Goal: Task Accomplishment & Management: Manage account settings

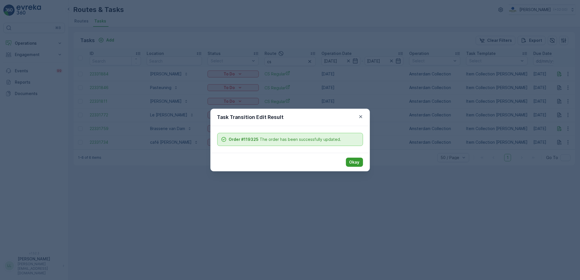
click at [360, 162] on button "Okay" at bounding box center [354, 162] width 17 height 9
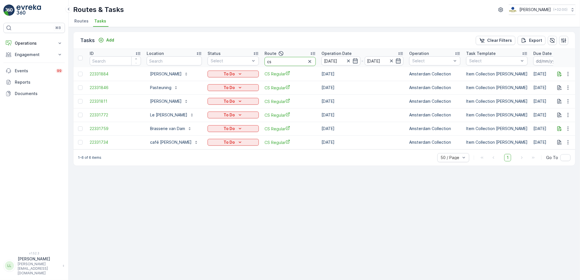
drag, startPoint x: 270, startPoint y: 63, endPoint x: 260, endPoint y: 61, distance: 10.7
click at [262, 61] on th "Route cs" at bounding box center [290, 58] width 57 height 18
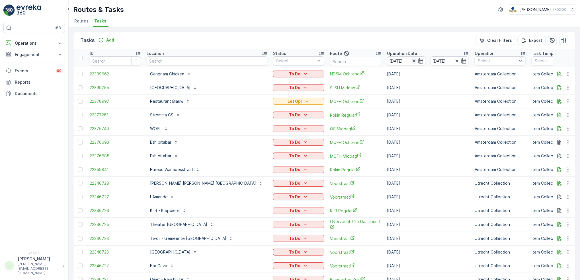
click at [411, 60] on icon "button" at bounding box center [414, 61] width 6 height 6
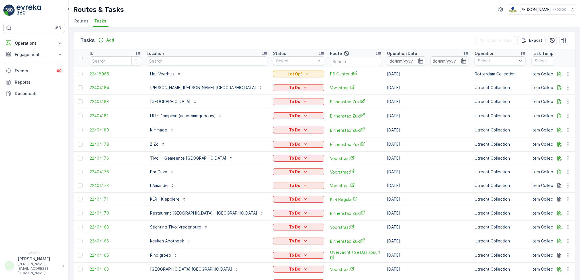
click at [418, 63] on icon "button" at bounding box center [420, 60] width 5 height 5
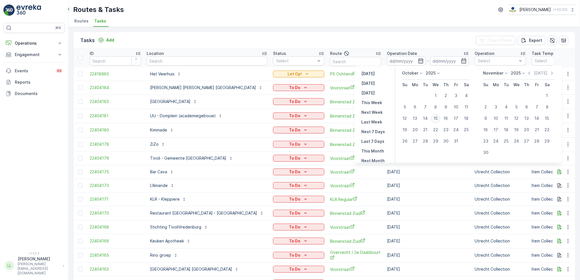
click at [437, 118] on div "15" at bounding box center [435, 118] width 9 height 9
type input "[DATE]"
click at [437, 118] on div "15" at bounding box center [435, 118] width 9 height 9
type input "[DATE]"
click at [437, 118] on div "15" at bounding box center [435, 118] width 9 height 9
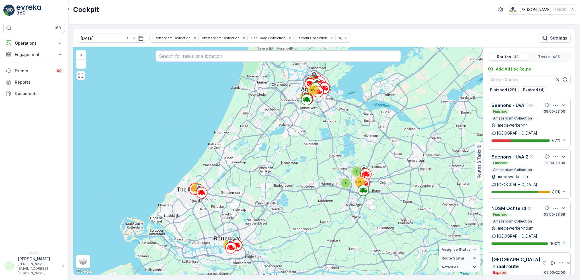
type input "[DATE]"
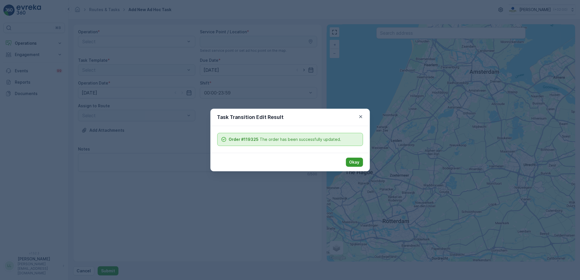
click at [360, 163] on button "Okay" at bounding box center [354, 162] width 17 height 9
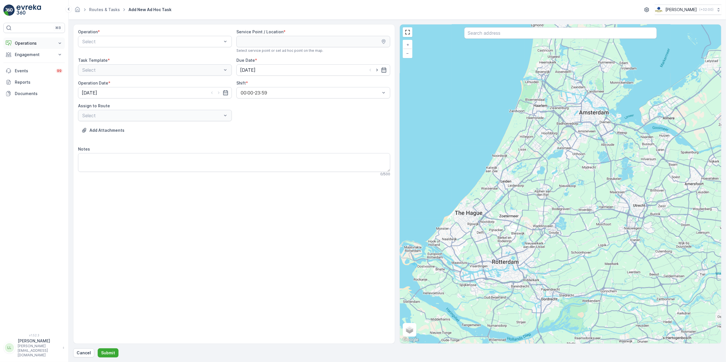
click at [41, 46] on p "Operations" at bounding box center [34, 43] width 39 height 6
click at [33, 68] on p "Routes & Tasks" at bounding box center [29, 69] width 29 height 6
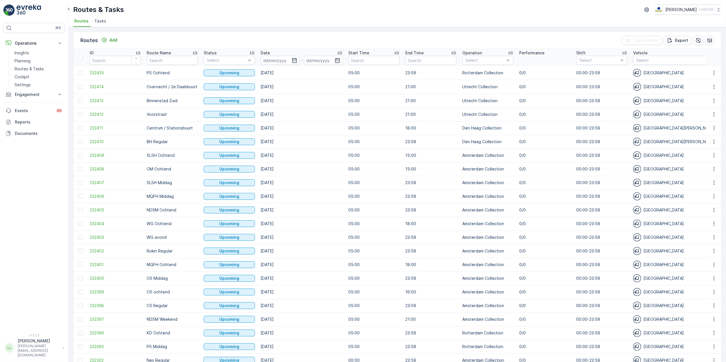
click at [101, 22] on span "Tasks" at bounding box center [100, 21] width 12 height 6
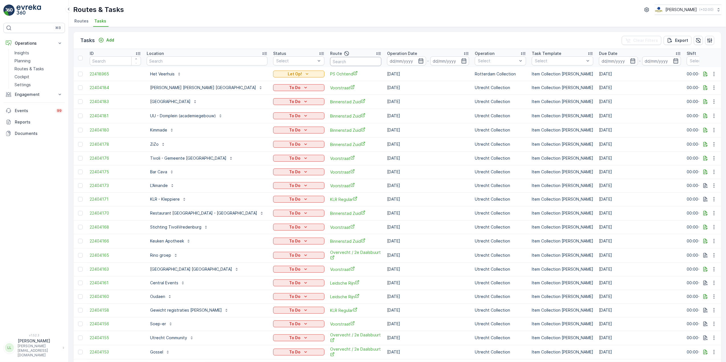
click at [330, 61] on input "text" at bounding box center [355, 61] width 51 height 9
type input "om"
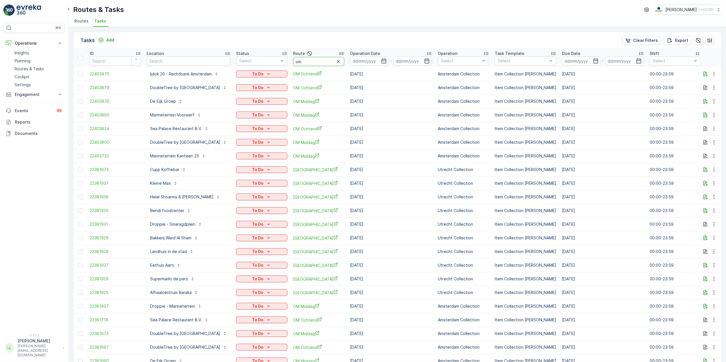
click at [344, 62] on input "om" at bounding box center [318, 61] width 51 height 9
click at [344, 59] on input "om" at bounding box center [318, 61] width 51 height 9
type input "om oc"
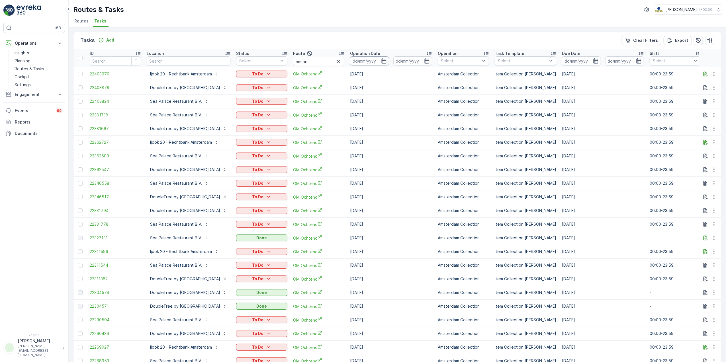
drag, startPoint x: 416, startPoint y: 61, endPoint x: 421, endPoint y: 65, distance: 6.1
click at [386, 61] on icon "button" at bounding box center [383, 60] width 5 height 5
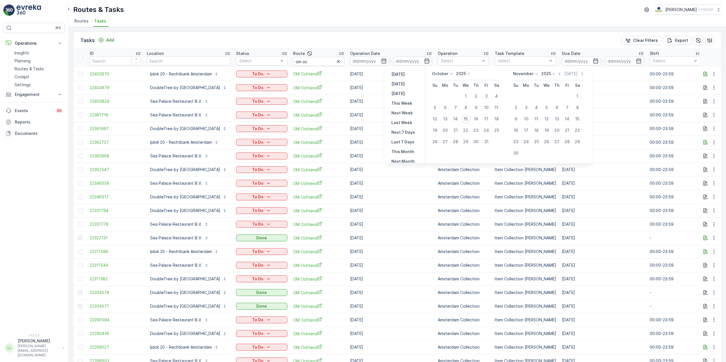
click at [467, 117] on div "15" at bounding box center [465, 118] width 9 height 9
type input "[DATE]"
click at [467, 117] on div "15" at bounding box center [465, 118] width 9 height 9
type input "15.10.2025"
click at [467, 117] on div "15" at bounding box center [465, 118] width 9 height 9
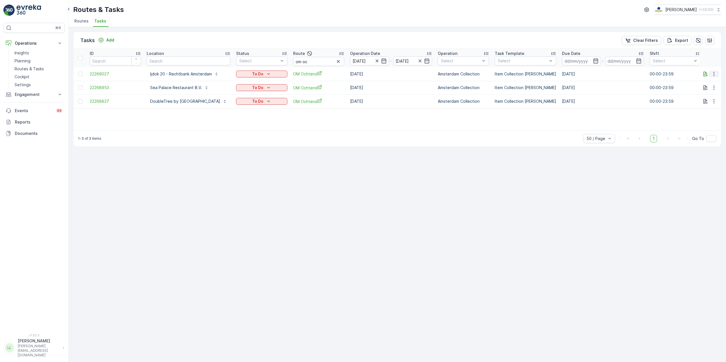
click at [580, 75] on icon "button" at bounding box center [714, 74] width 6 height 6
click at [580, 95] on div "Change Route" at bounding box center [704, 99] width 43 height 8
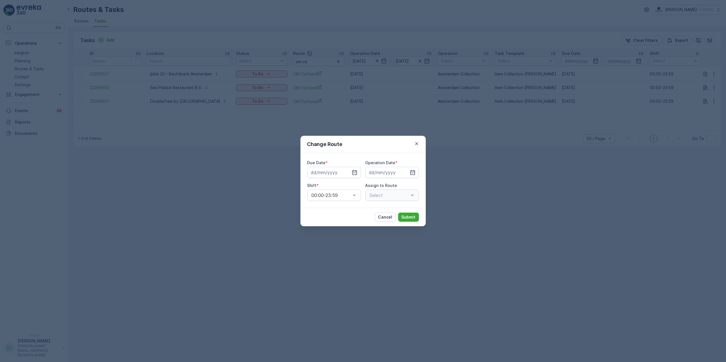
type input "[DATE]"
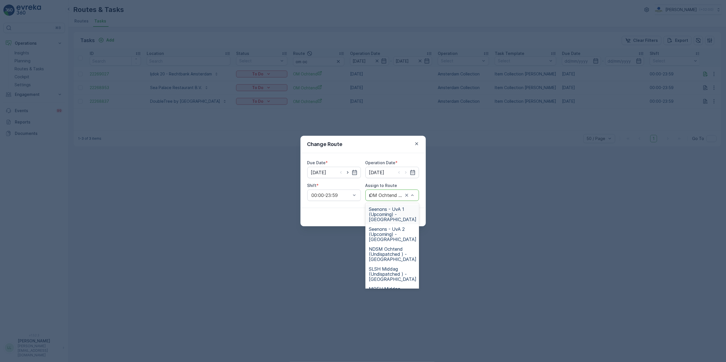
type input "sl"
click at [393, 234] on span "SLSH Ochtend (Undispatched ) - Amsterdam" at bounding box center [393, 234] width 48 height 15
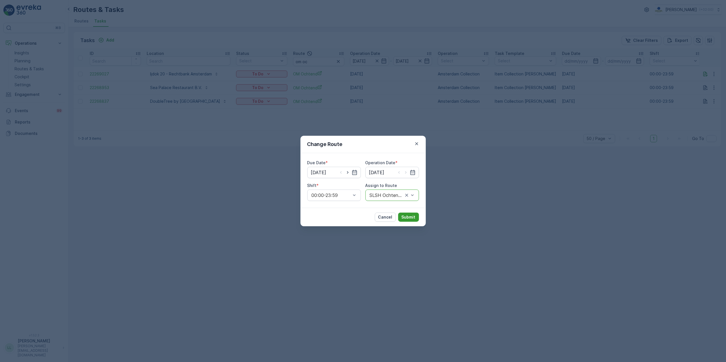
click at [406, 214] on p "Submit" at bounding box center [408, 217] width 14 height 6
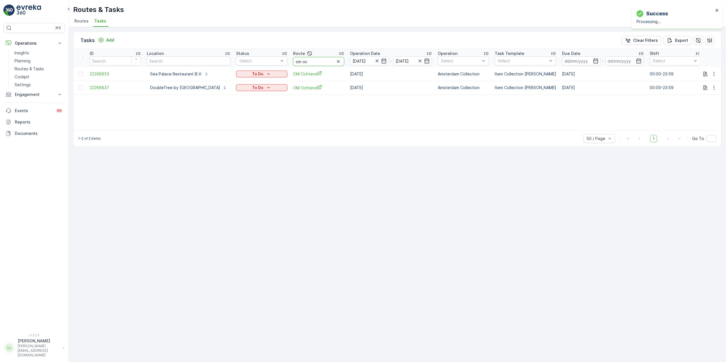
drag, startPoint x: 350, startPoint y: 62, endPoint x: 315, endPoint y: 66, distance: 35.3
click at [315, 66] on tr "ID Location Status Select Route om oc Operation Date 15.10.2025 - 15.10.2025 Op…" at bounding box center [528, 58] width 911 height 18
type input "rokin"
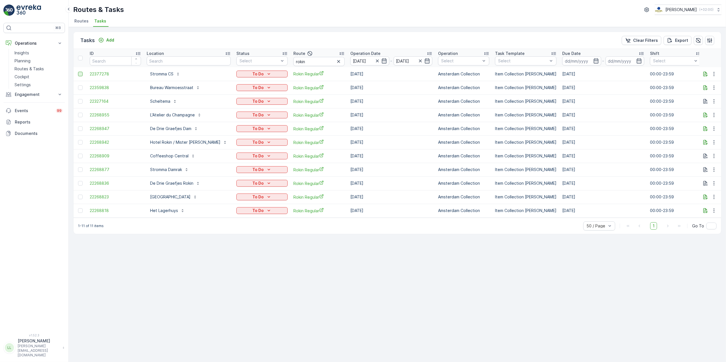
click at [78, 75] on div at bounding box center [80, 74] width 5 height 5
click at [78, 72] on input "checkbox" at bounding box center [78, 72] width 0 height 0
click at [79, 103] on div at bounding box center [80, 101] width 5 height 5
click at [78, 99] on input "checkbox" at bounding box center [78, 99] width 0 height 0
click at [81, 128] on div at bounding box center [80, 128] width 5 height 5
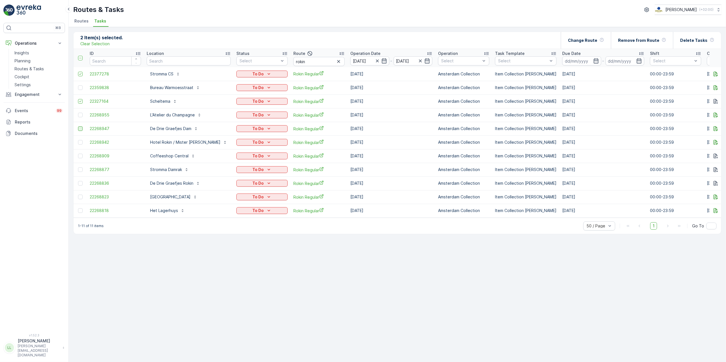
click at [78, 126] on input "checkbox" at bounding box center [78, 126] width 0 height 0
click at [81, 183] on div at bounding box center [80, 183] width 5 height 5
click at [78, 181] on input "checkbox" at bounding box center [78, 181] width 0 height 0
click at [580, 38] on p "Change Route" at bounding box center [582, 41] width 29 height 6
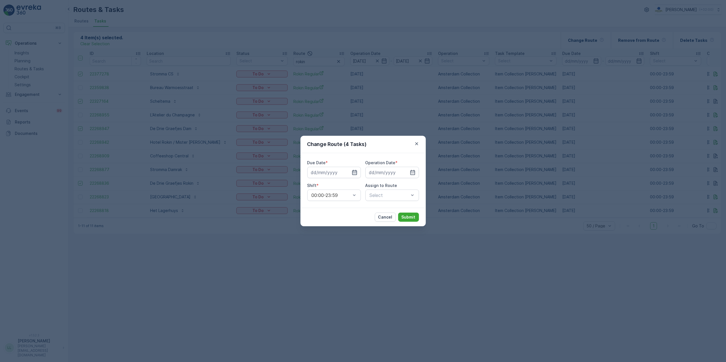
click at [356, 171] on icon "button" at bounding box center [355, 173] width 6 height 6
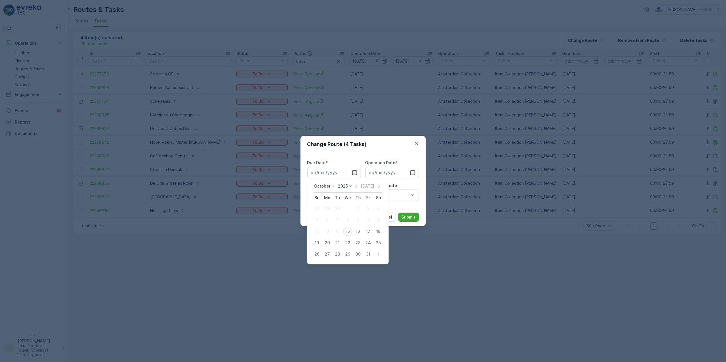
click at [350, 231] on div "15" at bounding box center [347, 231] width 9 height 9
type input "[DATE]"
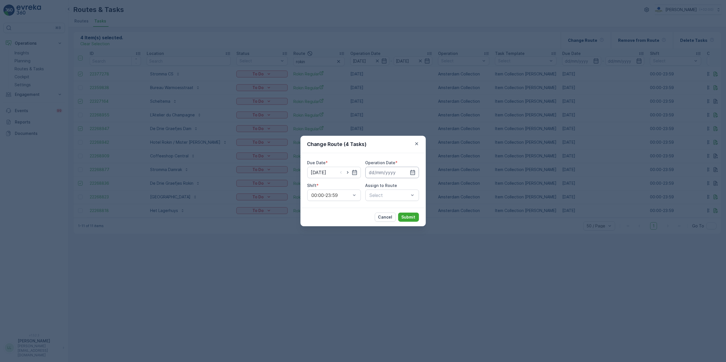
click at [399, 174] on input at bounding box center [392, 172] width 54 height 11
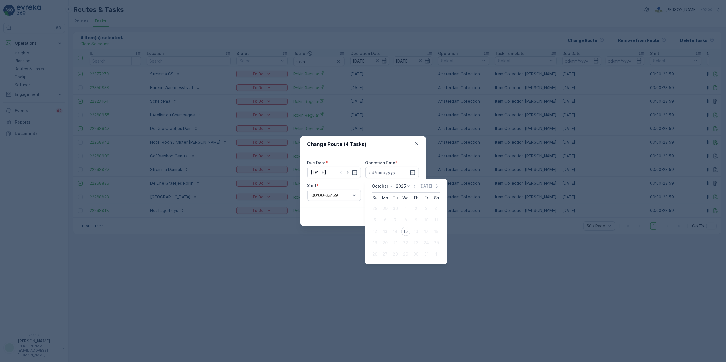
click at [406, 231] on div "15" at bounding box center [405, 231] width 9 height 9
type input "[DATE]"
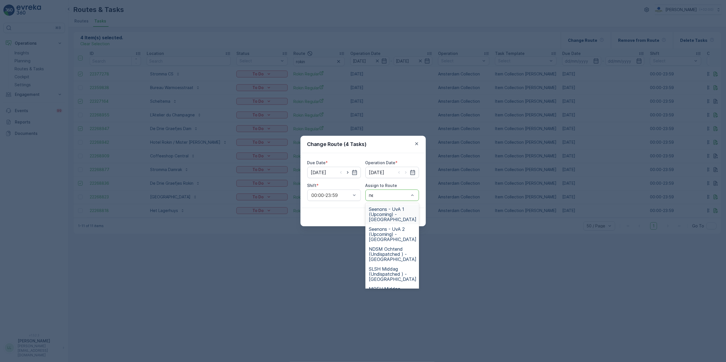
type input "nes"
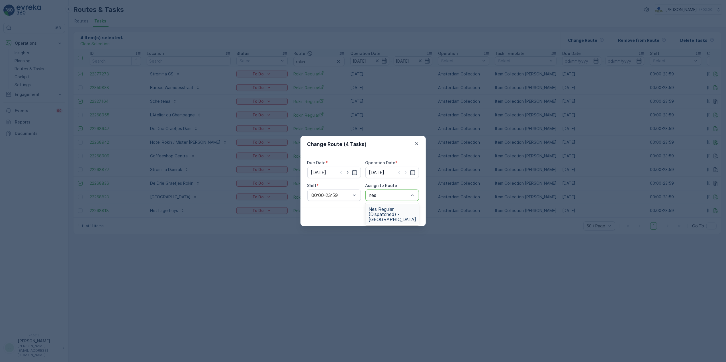
click at [384, 212] on span "Nes Regular (Dispatched) - Amsterdam" at bounding box center [393, 214] width 48 height 15
click at [410, 219] on p "Submit" at bounding box center [408, 217] width 14 height 6
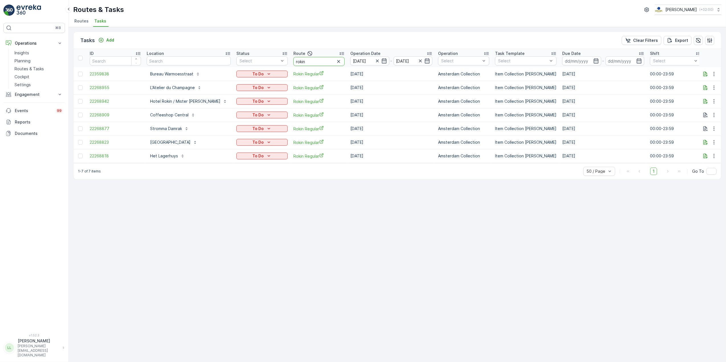
drag, startPoint x: 293, startPoint y: 60, endPoint x: 272, endPoint y: 62, distance: 20.9
click at [272, 62] on tr "ID Location Status Select Route rokin Operation Date 15.10.2025 - 15.10.2025 Op…" at bounding box center [528, 58] width 911 height 18
click at [22, 73] on link "Cockpit" at bounding box center [38, 77] width 53 height 8
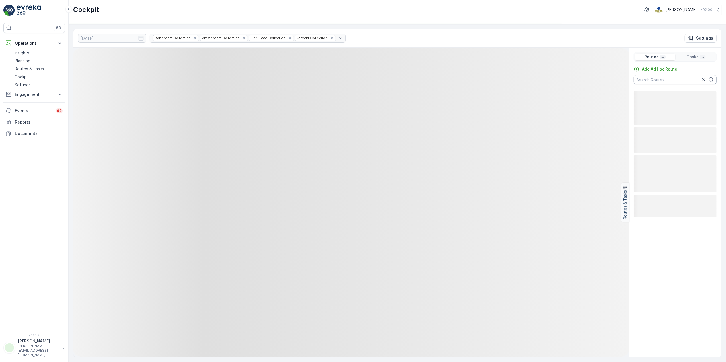
click at [580, 81] on input "text" at bounding box center [674, 79] width 83 height 9
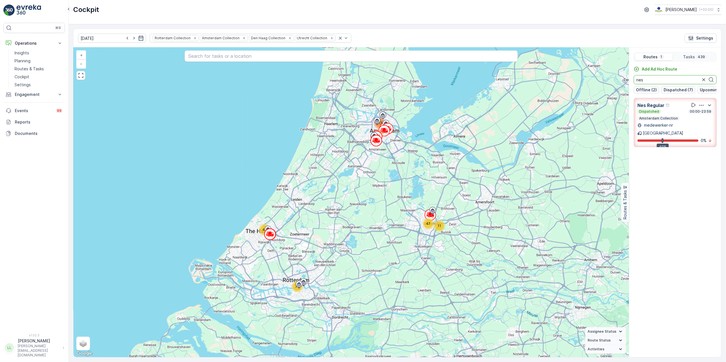
drag, startPoint x: 656, startPoint y: 79, endPoint x: 623, endPoint y: 80, distance: 33.6
click at [580, 80] on div "11 47 45 71 117 148 + − Satellite Roadmap Terrain Hybrid Leaflet Keyboard short…" at bounding box center [396, 203] width 647 height 310
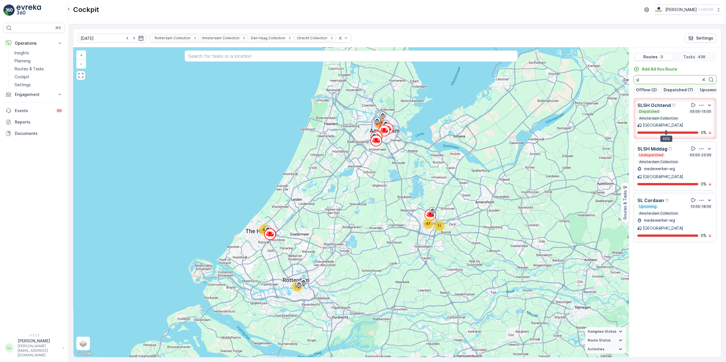
drag, startPoint x: 646, startPoint y: 80, endPoint x: 635, endPoint y: 80, distance: 11.4
click at [580, 80] on input "sl" at bounding box center [674, 79] width 83 height 9
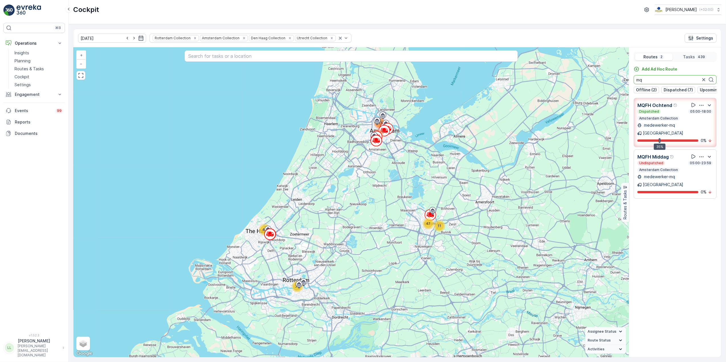
drag, startPoint x: 665, startPoint y: 79, endPoint x: 635, endPoint y: 80, distance: 30.5
click at [580, 80] on input "mq" at bounding box center [674, 79] width 83 height 9
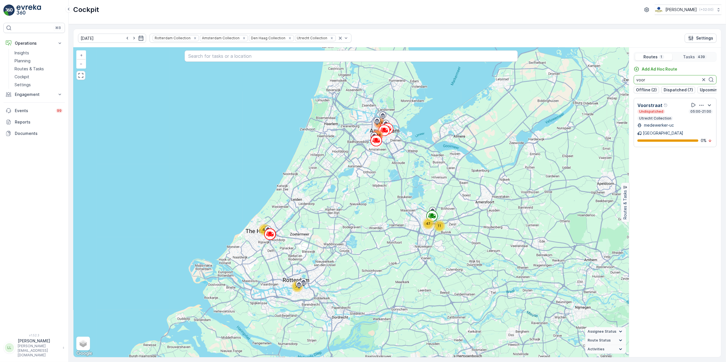
drag, startPoint x: 646, startPoint y: 81, endPoint x: 628, endPoint y: 90, distance: 20.0
click at [580, 84] on div "47 11 45 117 148 71 + − Satellite Roadmap Terrain Hybrid Leaflet Keyboard short…" at bounding box center [396, 203] width 647 height 310
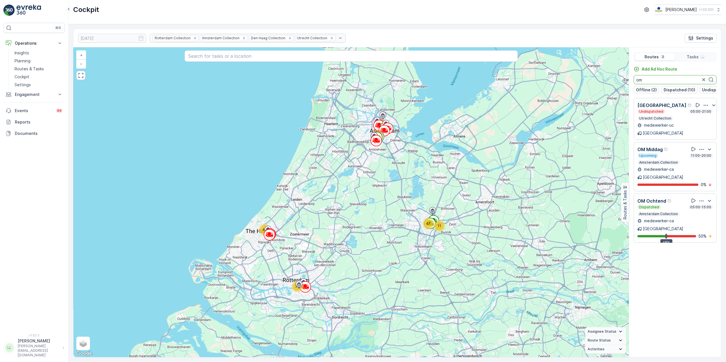
drag, startPoint x: 644, startPoint y: 80, endPoint x: 631, endPoint y: 80, distance: 12.2
click at [580, 80] on div "Add Ad Hoc Route om Offline (2) Dispatched (10) Undispatched (19) Upcoming (3) …" at bounding box center [675, 79] width 92 height 27
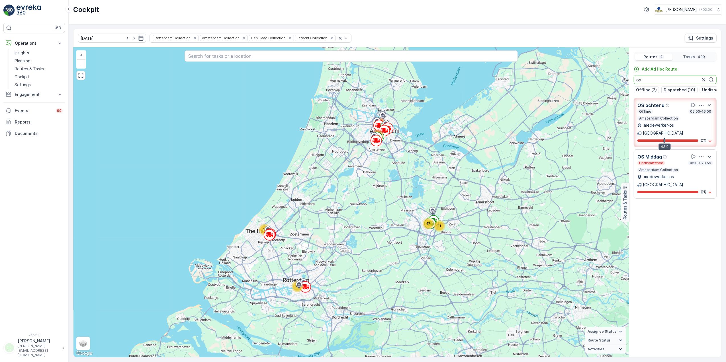
type input "o"
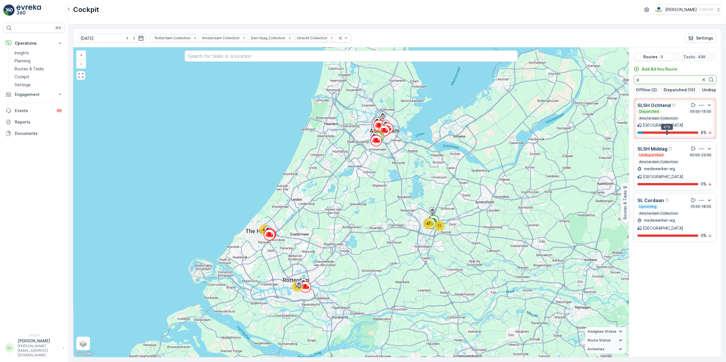
type input "s"
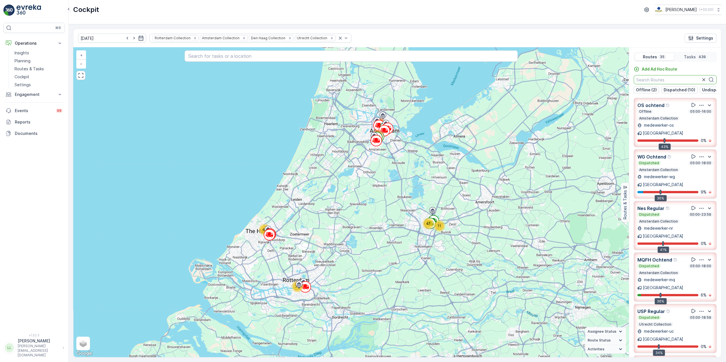
type input "o"
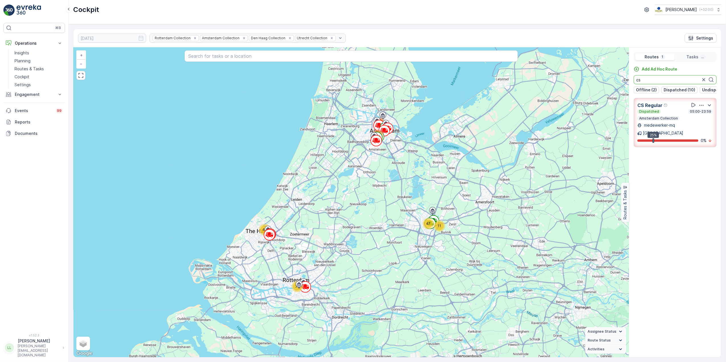
type input "c"
drag, startPoint x: 650, startPoint y: 80, endPoint x: 629, endPoint y: 80, distance: 21.6
click at [580, 80] on div "Add Ad Hoc Route os Offline (2) Dispatched (10) Undispatched (19) Upcoming (3) …" at bounding box center [675, 79] width 92 height 27
click at [580, 76] on input "os" at bounding box center [674, 79] width 83 height 9
drag, startPoint x: 643, startPoint y: 79, endPoint x: 629, endPoint y: 79, distance: 14.5
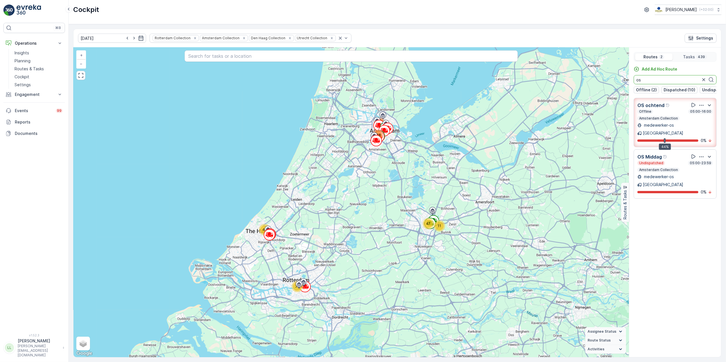
click at [580, 77] on div "47 11 45 117 148 71 + − Satellite Roadmap Terrain Hybrid Leaflet Keyboard short…" at bounding box center [396, 203] width 647 height 310
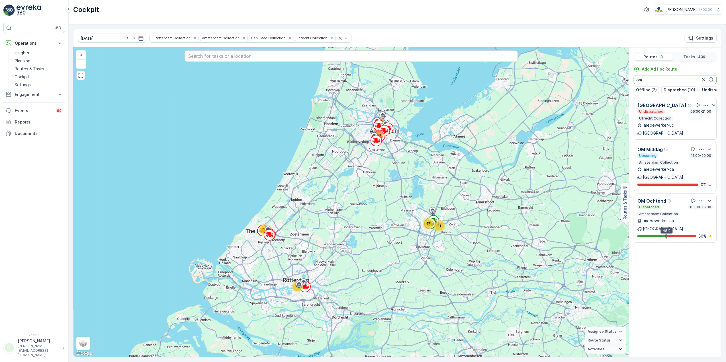
type input "om"
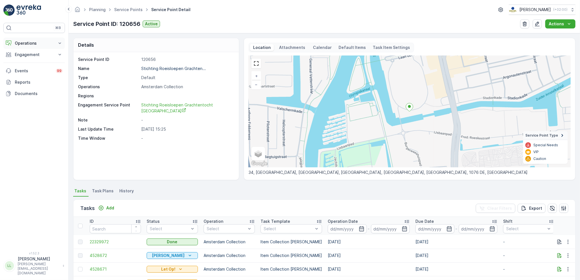
click at [35, 42] on p "Operations" at bounding box center [34, 43] width 39 height 6
drag, startPoint x: 32, startPoint y: 68, endPoint x: 62, endPoint y: 53, distance: 33.5
click at [32, 69] on p "Routes & Tasks" at bounding box center [29, 69] width 29 height 6
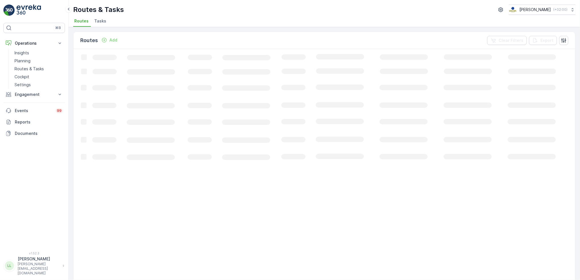
click at [98, 22] on span "Tasks" at bounding box center [100, 21] width 12 height 6
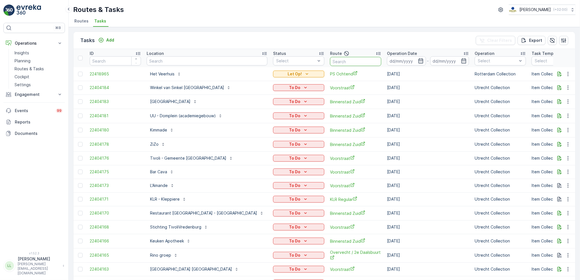
click at [330, 61] on input "text" at bounding box center [355, 61] width 51 height 9
type input "nes"
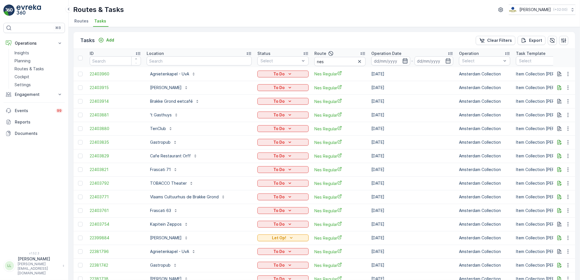
click at [402, 60] on icon "button" at bounding box center [405, 61] width 6 height 6
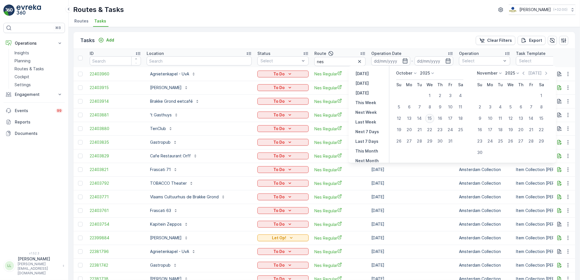
click at [426, 119] on div "15" at bounding box center [429, 118] width 9 height 9
type input "15.10.2025"
click at [426, 119] on div "15" at bounding box center [429, 118] width 9 height 9
type input "[DATE]"
click at [426, 119] on div "15" at bounding box center [429, 118] width 9 height 9
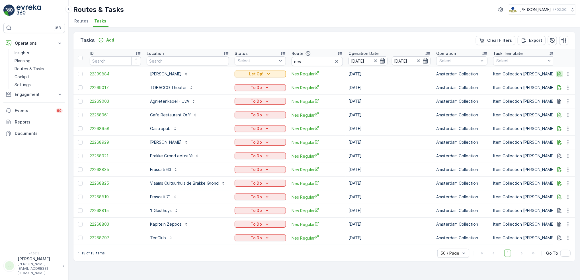
click at [557, 75] on button "button" at bounding box center [559, 74] width 7 height 7
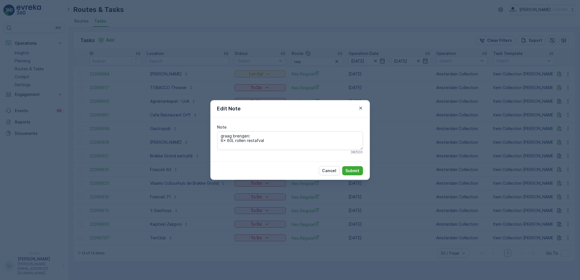
click at [465, 87] on div "Edit Note Note graag brengen: 6x 60L rollen restafval 38 / 500 Cancel Submit" at bounding box center [290, 140] width 580 height 280
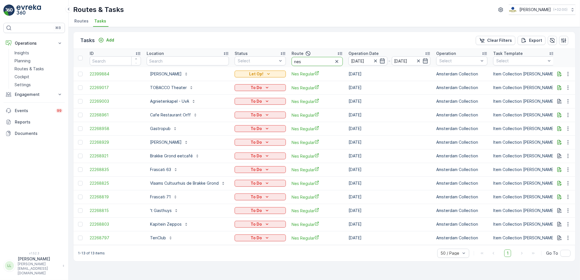
click at [313, 62] on input "nes" at bounding box center [316, 61] width 51 height 9
drag, startPoint x: 313, startPoint y: 62, endPoint x: 288, endPoint y: 64, distance: 25.4
click at [288, 64] on tr "ID Location Status Select Route nes Operation Date 15.10.2025 - 15.10.2025 Oper…" at bounding box center [527, 58] width 909 height 18
click at [229, 32] on div "Tasks Add Clear Filters Export" at bounding box center [324, 40] width 502 height 17
click at [196, 63] on input "text" at bounding box center [188, 60] width 82 height 9
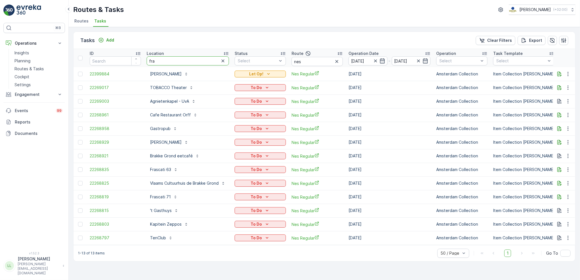
type input "fras"
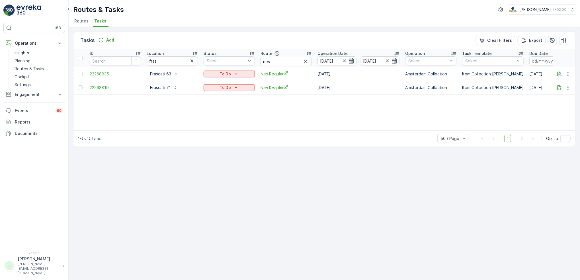
click at [350, 62] on icon "button" at bounding box center [351, 61] width 6 height 6
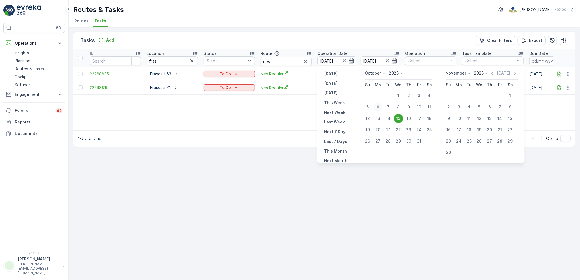
click at [379, 108] on div "6" at bounding box center [377, 106] width 9 height 9
type input "06.10.2025"
click at [399, 119] on div "15" at bounding box center [398, 118] width 9 height 9
type input "[DATE]"
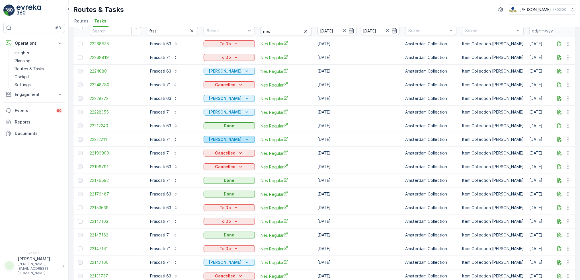
scroll to position [76, 0]
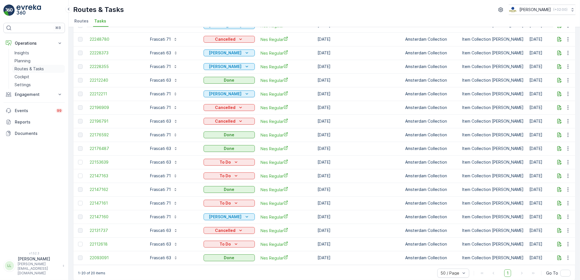
drag, startPoint x: 26, startPoint y: 67, endPoint x: 36, endPoint y: 65, distance: 10.0
click at [27, 67] on p "Routes & Tasks" at bounding box center [29, 69] width 29 height 6
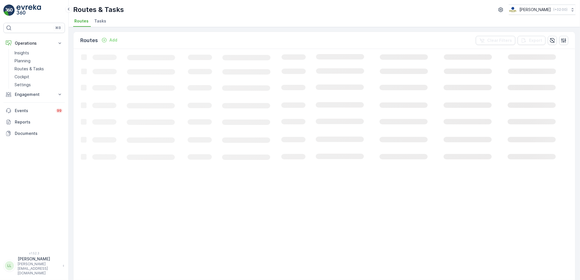
click at [97, 20] on span "Tasks" at bounding box center [100, 21] width 12 height 6
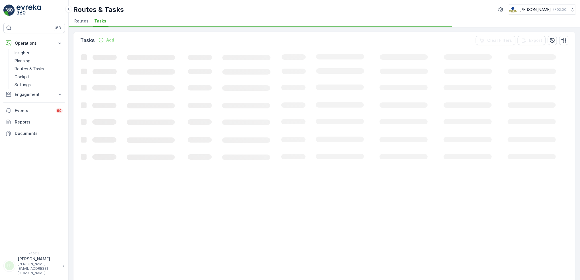
click at [109, 42] on p "Add" at bounding box center [110, 40] width 8 height 6
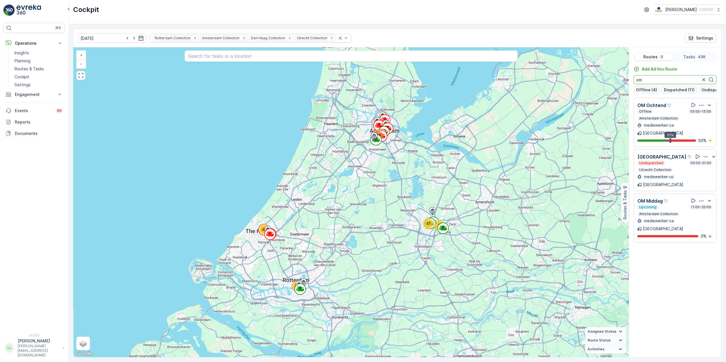
drag, startPoint x: 646, startPoint y: 80, endPoint x: 642, endPoint y: 82, distance: 4.7
click at [630, 85] on div "Add Ad Hoc Route om Offline (4) Dispatched (11) Undispatched (16) Upcoming (3) …" at bounding box center [675, 79] width 92 height 27
drag, startPoint x: 646, startPoint y: 82, endPoint x: 630, endPoint y: 82, distance: 15.4
click at [630, 82] on div "Add Ad Hoc Route om Offline (4) Dispatched (11) Undispatched (16) Upcoming (3) …" at bounding box center [675, 79] width 92 height 27
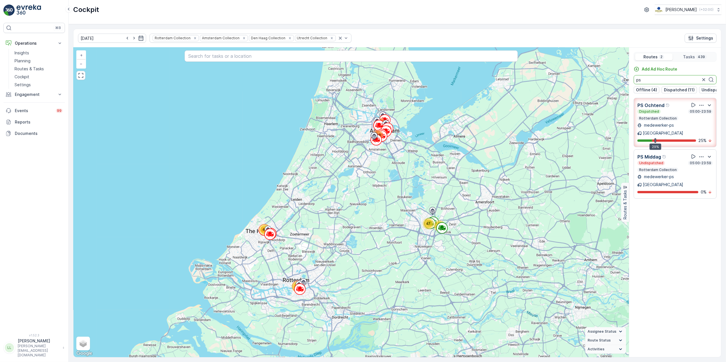
drag, startPoint x: 640, startPoint y: 79, endPoint x: 635, endPoint y: 79, distance: 5.4
click at [635, 79] on input "ps" at bounding box center [674, 79] width 83 height 9
drag, startPoint x: 642, startPoint y: 81, endPoint x: 635, endPoint y: 80, distance: 7.5
click at [635, 80] on input "kd" at bounding box center [674, 79] width 83 height 9
drag, startPoint x: 644, startPoint y: 80, endPoint x: 628, endPoint y: 80, distance: 16.5
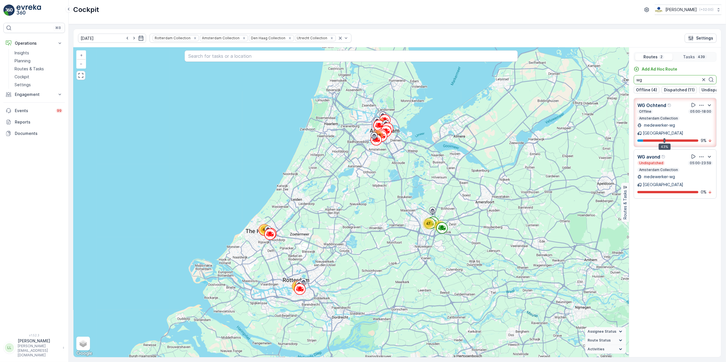
click at [628, 80] on div "47 11 45 117 148 71 + − Satellite Roadmap Terrain Hybrid Leaflet Keyboard short…" at bounding box center [396, 203] width 647 height 310
drag, startPoint x: 642, startPoint y: 81, endPoint x: 634, endPoint y: 82, distance: 8.9
click at [633, 82] on div "Add Ad Hoc Route mq Offline (4) Dispatched (11) Undispatched (16) Upcoming (3) …" at bounding box center [675, 79] width 92 height 27
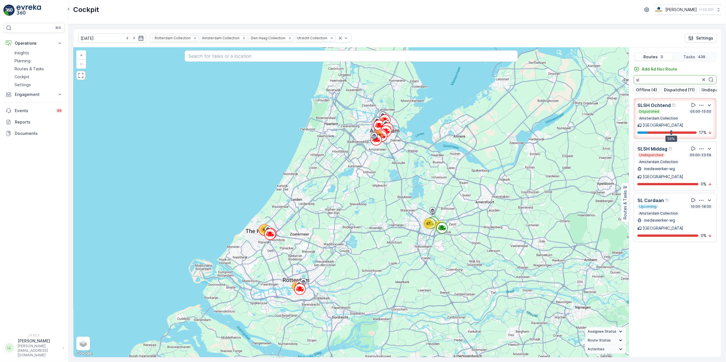
drag, startPoint x: 648, startPoint y: 83, endPoint x: 629, endPoint y: 83, distance: 18.8
click at [629, 83] on div "Add Ad Hoc Route sl Offline (4) Dispatched (11) Undispatched (16) Upcoming (3) …" at bounding box center [675, 79] width 92 height 27
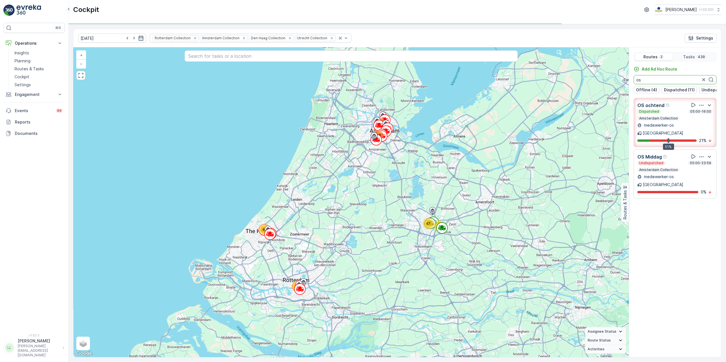
drag, startPoint x: 648, startPoint y: 81, endPoint x: 631, endPoint y: 83, distance: 17.5
click at [631, 83] on div "Add Ad Hoc Route os Offline (4) Dispatched (11) Undispatched (16) Upcoming (3) …" at bounding box center [675, 79] width 92 height 27
drag, startPoint x: 651, startPoint y: 80, endPoint x: 625, endPoint y: 84, distance: 26.0
click at [625, 84] on div "47 11 45 117 148 71 + − Satellite Roadmap Terrain Hybrid Leaflet Keyboard short…" at bounding box center [396, 203] width 647 height 310
drag, startPoint x: 654, startPoint y: 82, endPoint x: 601, endPoint y: 81, distance: 52.4
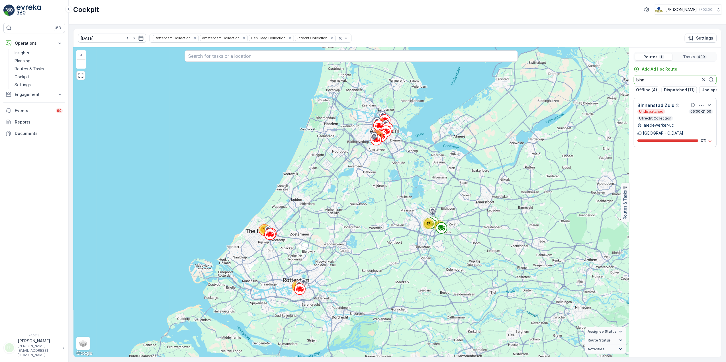
click at [601, 81] on div "47 11 45 117 148 71 + − Satellite Roadmap Terrain Hybrid Leaflet Keyboard short…" at bounding box center [396, 203] width 647 height 310
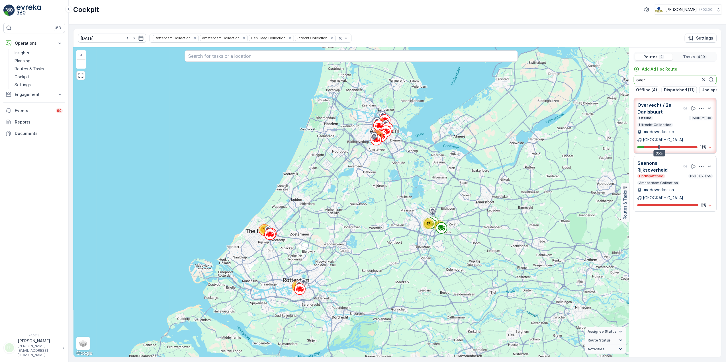
drag, startPoint x: 647, startPoint y: 80, endPoint x: 621, endPoint y: 78, distance: 25.7
click at [621, 78] on div "47 11 45 117 148 71 + − Satellite Roadmap Terrain Hybrid Leaflet Keyboard short…" at bounding box center [396, 203] width 647 height 310
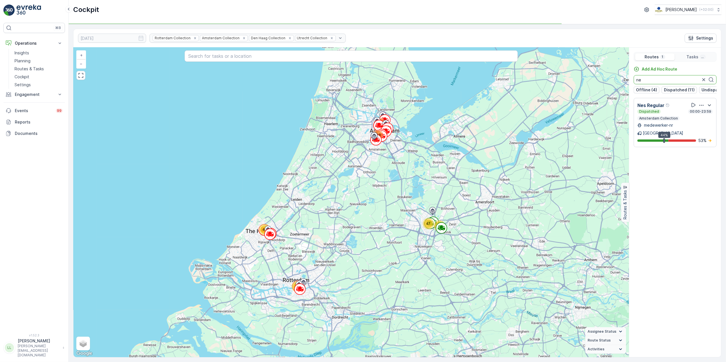
type input "n"
type input "r"
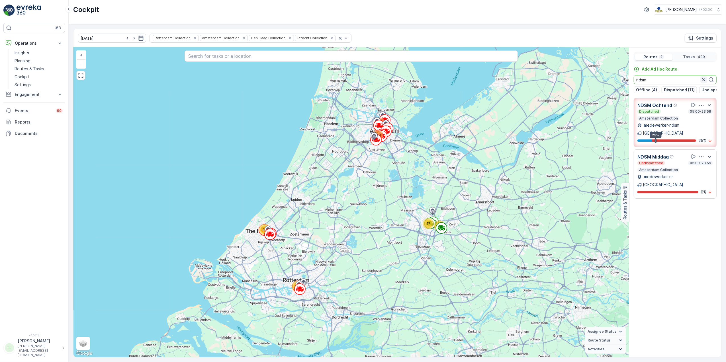
type input "ndsm"
click at [704, 79] on icon "button" at bounding box center [704, 80] width 6 height 6
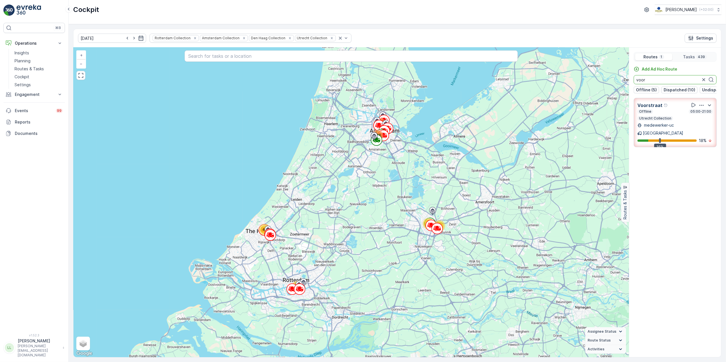
drag, startPoint x: 649, startPoint y: 82, endPoint x: 622, endPoint y: 86, distance: 27.6
click at [622, 86] on div "47 11 45 117 148 71 + − Satellite Roadmap Terrain Hybrid Leaflet Keyboard short…" at bounding box center [396, 203] width 647 height 310
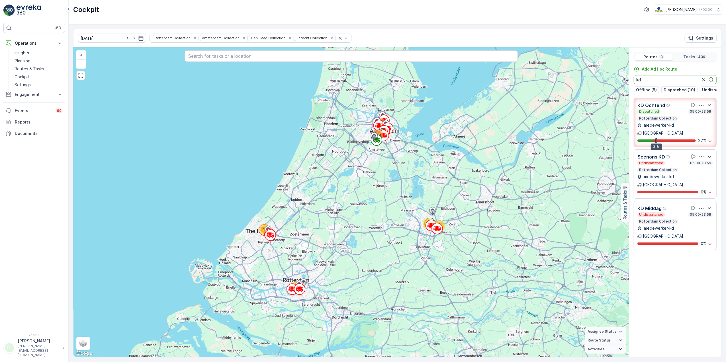
type input "k"
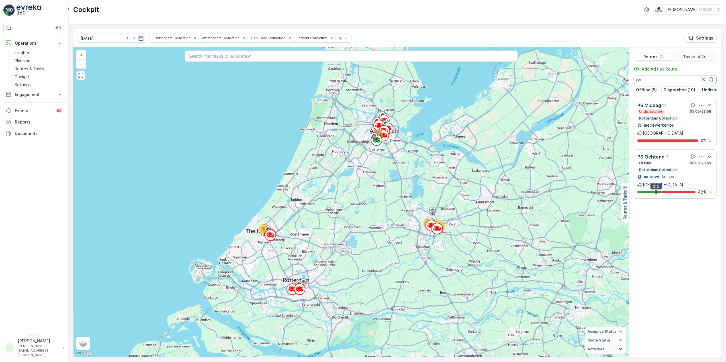
type input "p"
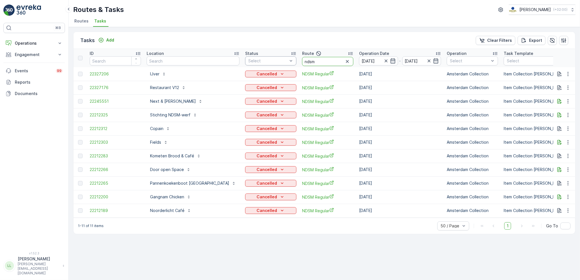
drag, startPoint x: 298, startPoint y: 64, endPoint x: 264, endPoint y: 63, distance: 34.2
click at [263, 62] on tr "ID Location Status Select Route ndsm Operation Date 12.10.2025 - 12.10.2025 Ope…" at bounding box center [533, 58] width 920 height 18
type input "voor"
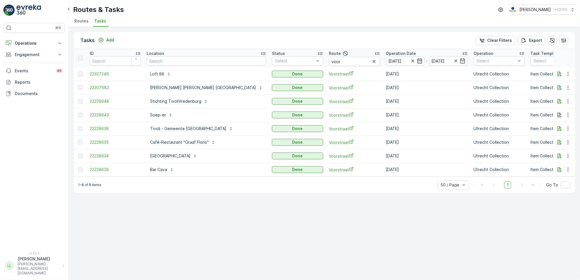
click at [417, 61] on icon "button" at bounding box center [420, 61] width 6 height 6
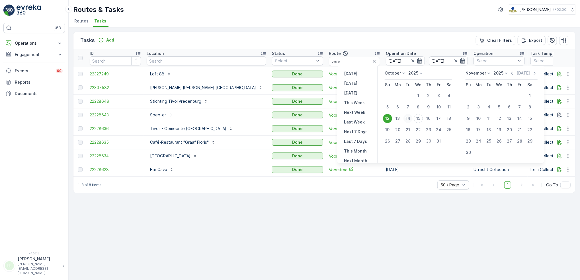
click at [410, 121] on div "14" at bounding box center [407, 118] width 9 height 9
type input "[DATE]"
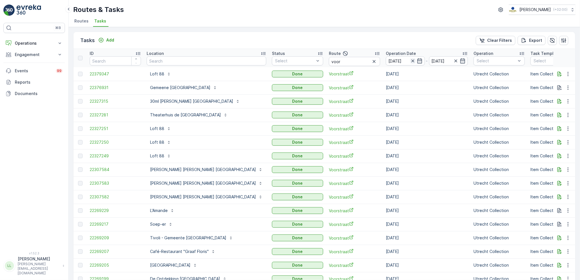
click at [410, 60] on icon "button" at bounding box center [413, 61] width 6 height 6
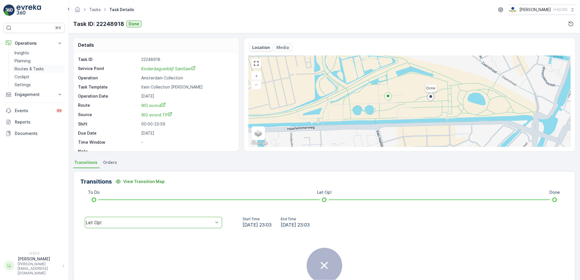
click at [40, 71] on p "Routes & Tasks" at bounding box center [29, 69] width 29 height 6
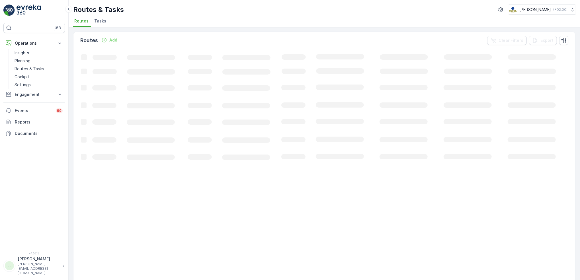
click at [102, 20] on span "Tasks" at bounding box center [100, 21] width 12 height 6
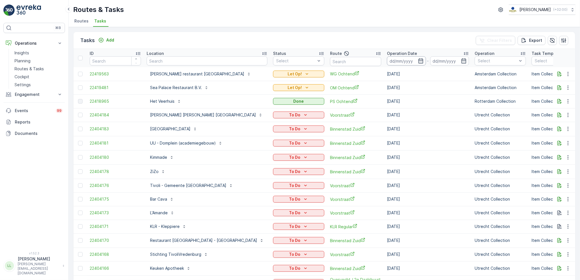
click at [392, 60] on input at bounding box center [406, 60] width 39 height 9
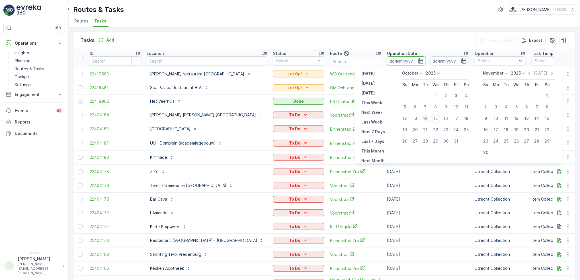
click at [426, 119] on div "14" at bounding box center [425, 118] width 9 height 9
type input "[DATE]"
click at [426, 119] on div "14" at bounding box center [425, 118] width 9 height 9
type input "[DATE]"
click at [426, 119] on td "[DATE]" at bounding box center [428, 115] width 88 height 14
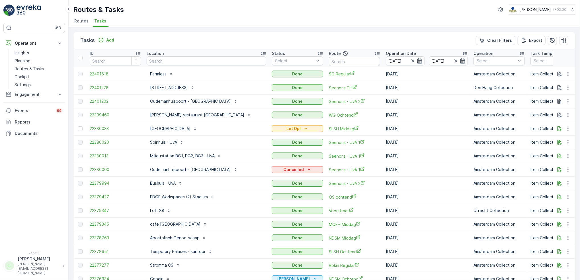
click at [337, 64] on input "text" at bounding box center [354, 61] width 51 height 9
type input "wg a"
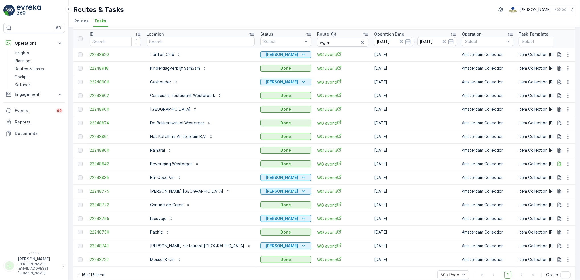
scroll to position [29, 0]
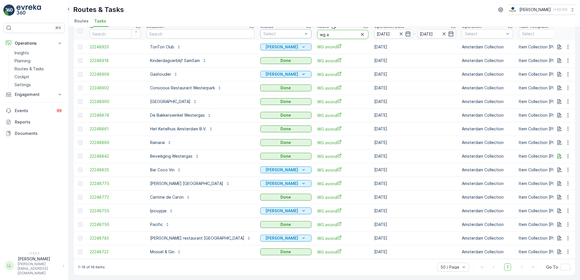
drag, startPoint x: 297, startPoint y: 31, endPoint x: 274, endPoint y: 32, distance: 23.1
click at [274, 32] on tr "ID Location Status Select Route wg a Operation Date 14.10.2025 - 14.10.2025 Ope…" at bounding box center [540, 31] width 935 height 18
type input "sg"
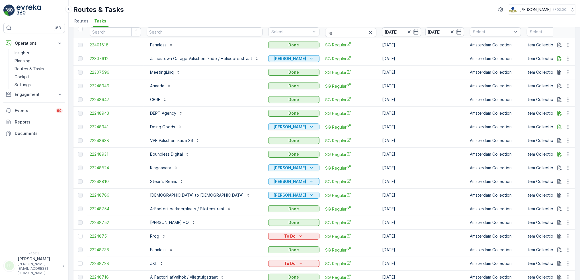
scroll to position [56, 0]
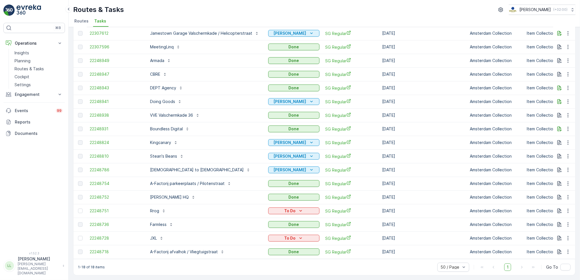
click at [41, 202] on div "⌘B Operations Insights Planning Routes & Tasks Cockpit Settings Engagement Insi…" at bounding box center [33, 134] width 61 height 222
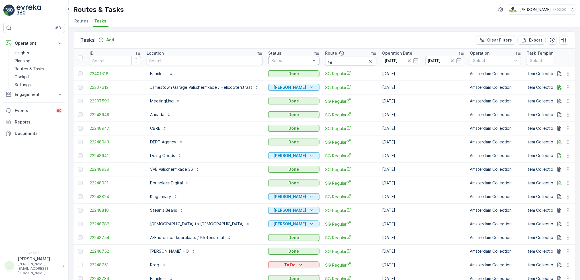
scroll to position [0, 0]
drag, startPoint x: 331, startPoint y: 62, endPoint x: 319, endPoint y: 63, distance: 12.0
click at [319, 63] on tr "ID Location Status Select Route sg Operation Date 14.10.2025 - 14.10.2025 Opera…" at bounding box center [544, 58] width 943 height 18
type input "uva"
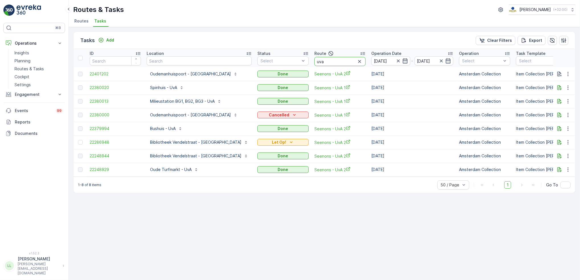
click at [311, 62] on th "Route uva" at bounding box center [339, 58] width 57 height 18
type input "rijks"
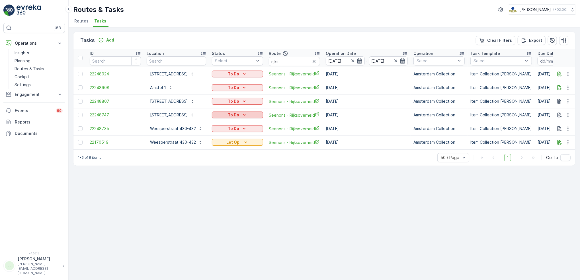
click at [247, 116] on icon "To Do" at bounding box center [244, 115] width 6 height 6
click at [231, 140] on span "Done" at bounding box center [227, 139] width 10 height 6
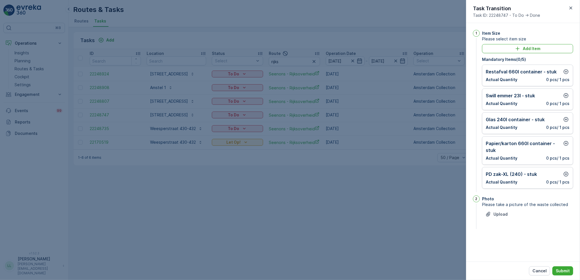
click at [401, 113] on div at bounding box center [290, 140] width 580 height 280
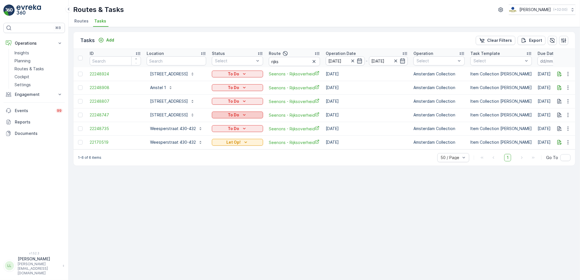
click at [239, 115] on p "To Do" at bounding box center [233, 115] width 11 height 6
click at [231, 140] on div "Done" at bounding box center [237, 139] width 36 height 8
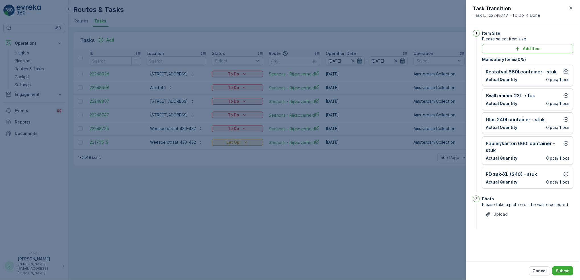
click at [566, 71] on icon "button" at bounding box center [566, 72] width 6 height 6
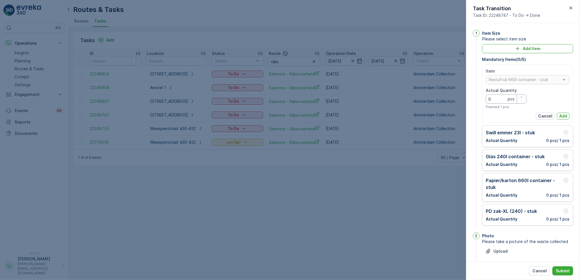
click at [501, 100] on Quantity "0" at bounding box center [506, 99] width 41 height 9
type Quantity "2"
click at [560, 114] on p "Add" at bounding box center [563, 116] width 8 height 6
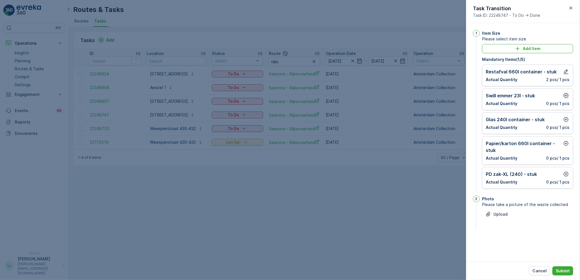
click at [565, 96] on icon "button" at bounding box center [566, 96] width 6 height 6
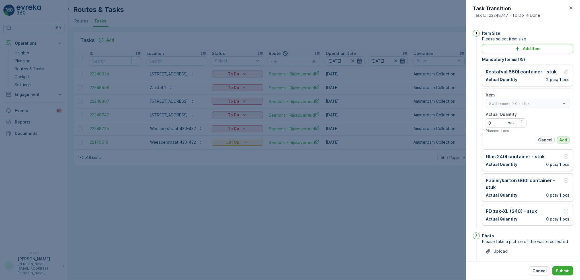
click at [564, 138] on p "Add" at bounding box center [563, 140] width 8 height 6
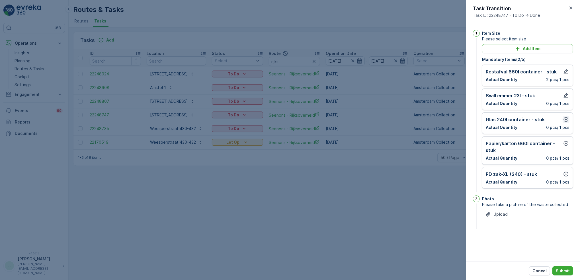
click at [566, 121] on icon "button" at bounding box center [566, 120] width 6 height 6
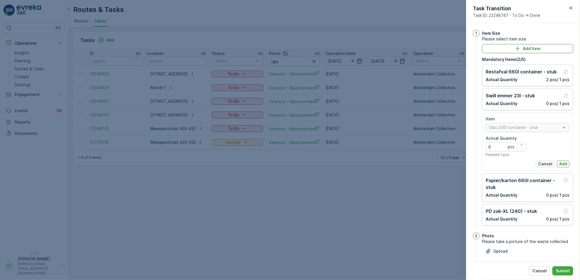
click at [564, 164] on p "Add" at bounding box center [563, 164] width 8 height 6
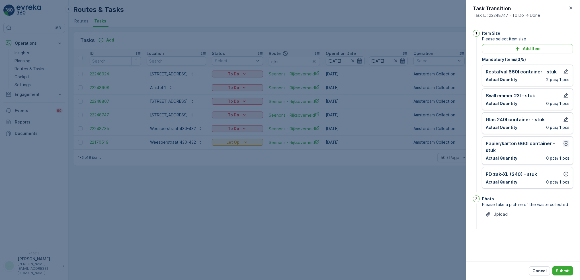
click at [565, 141] on icon "button" at bounding box center [566, 144] width 6 height 6
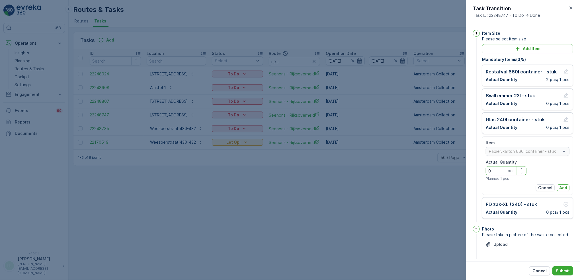
click at [502, 171] on Quantity "0" at bounding box center [506, 170] width 41 height 9
type Quantity "2"
click at [566, 184] on button "Add" at bounding box center [563, 187] width 13 height 7
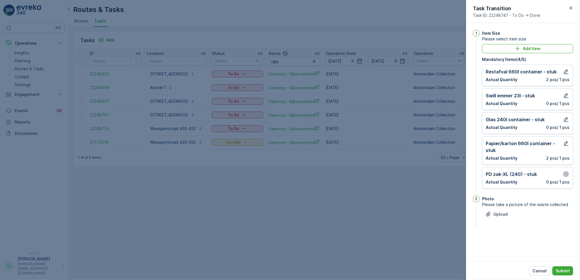
click at [566, 176] on icon "button" at bounding box center [566, 174] width 6 height 6
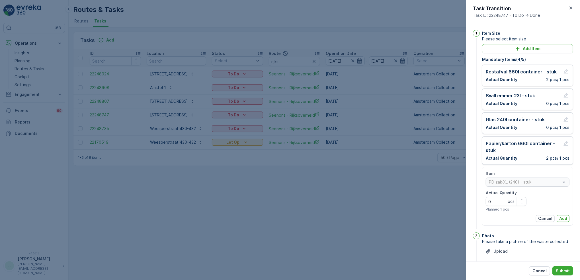
drag, startPoint x: 561, startPoint y: 217, endPoint x: 562, endPoint y: 211, distance: 6.3
click at [562, 217] on p "Add" at bounding box center [563, 219] width 8 height 6
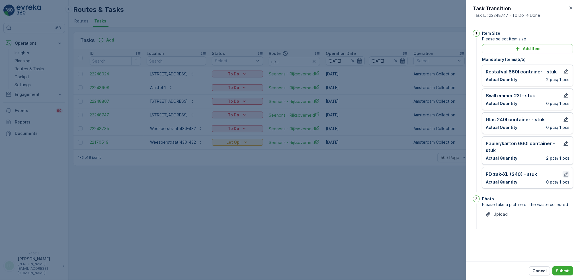
click at [568, 176] on icon "button" at bounding box center [566, 174] width 6 height 6
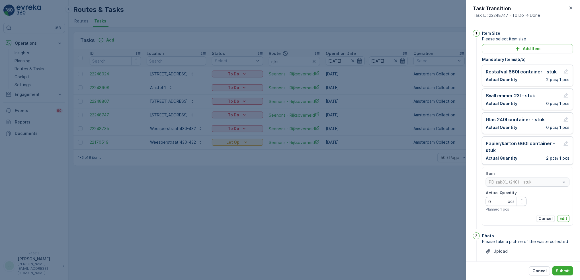
click at [494, 200] on Quantity "0" at bounding box center [506, 201] width 41 height 9
type Quantity "1"
click at [564, 218] on p "Edit" at bounding box center [563, 219] width 8 height 6
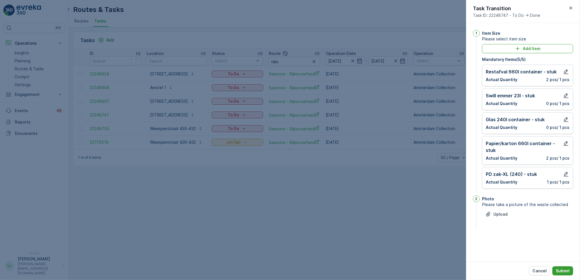
click at [562, 270] on p "Submit" at bounding box center [563, 271] width 14 height 6
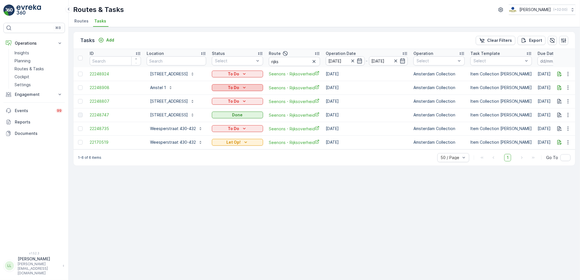
click at [239, 87] on p "To Do" at bounding box center [233, 88] width 11 height 6
click at [234, 113] on div "Done" at bounding box center [237, 112] width 36 height 8
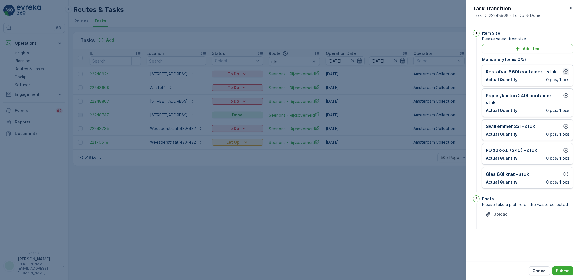
click at [564, 72] on icon "button" at bounding box center [566, 72] width 6 height 6
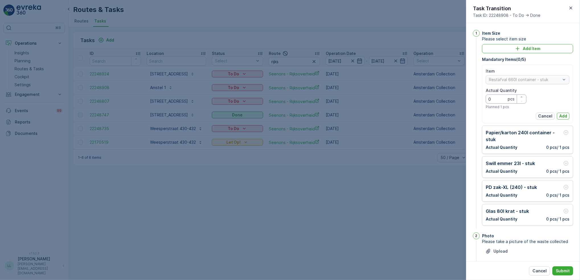
click at [504, 101] on Quantity "0" at bounding box center [506, 99] width 41 height 9
type Quantity "1"
click at [562, 115] on p "Add" at bounding box center [563, 116] width 8 height 6
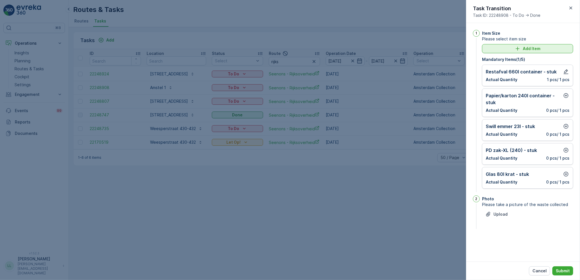
click at [539, 47] on p "Add Item" at bounding box center [532, 49] width 18 height 6
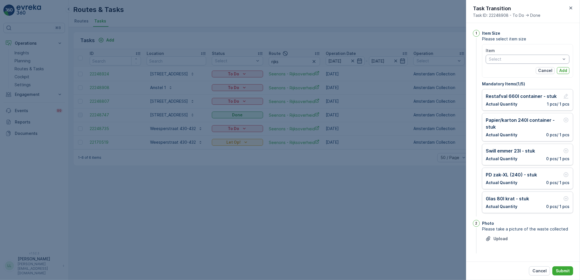
click at [521, 62] on div "Select" at bounding box center [528, 59] width 84 height 9
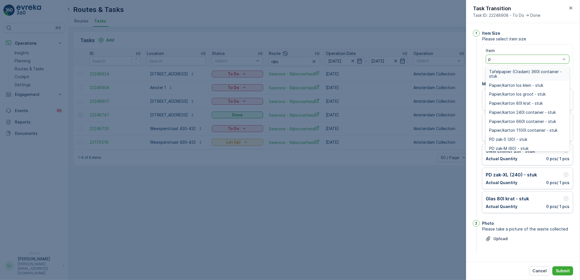
type input "pd"
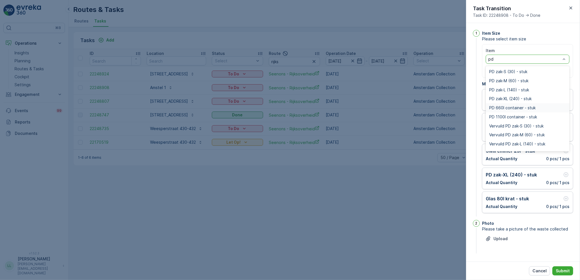
click at [526, 108] on span "PD 660l container - stuk" at bounding box center [512, 108] width 46 height 5
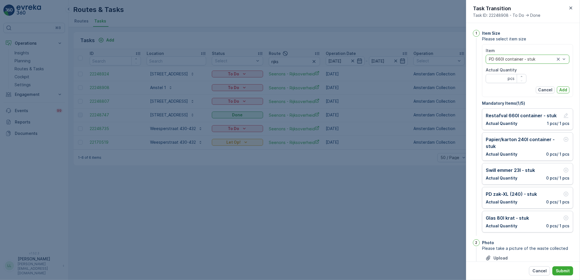
click at [530, 58] on div at bounding box center [521, 59] width 67 height 5
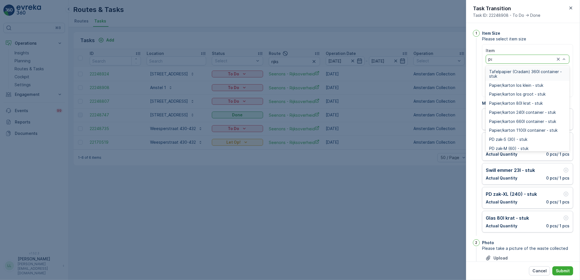
type input "pap"
click at [535, 121] on span "Papier/karton 660l container - stuk" at bounding box center [522, 121] width 67 height 5
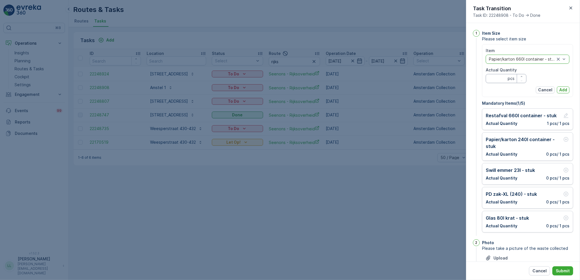
click at [495, 79] on Quantity "Actual Quantity" at bounding box center [506, 78] width 41 height 9
type Quantity "3"
click at [562, 90] on p "Add" at bounding box center [563, 90] width 8 height 6
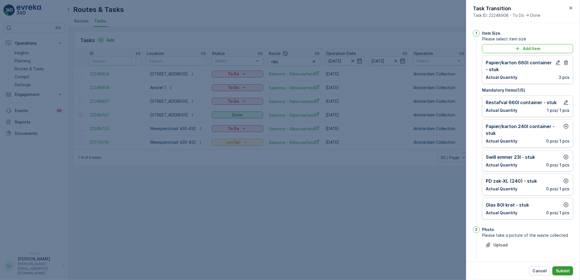
click at [567, 267] on button "Submit" at bounding box center [562, 270] width 21 height 9
click at [565, 128] on icon "button" at bounding box center [566, 127] width 6 height 6
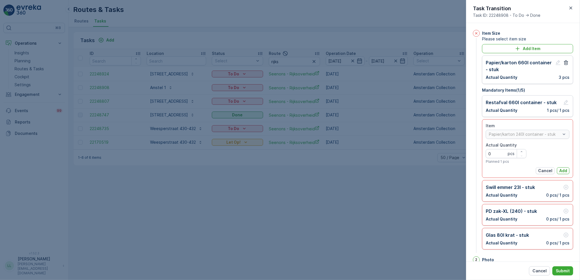
click at [562, 170] on p "Add" at bounding box center [563, 171] width 8 height 6
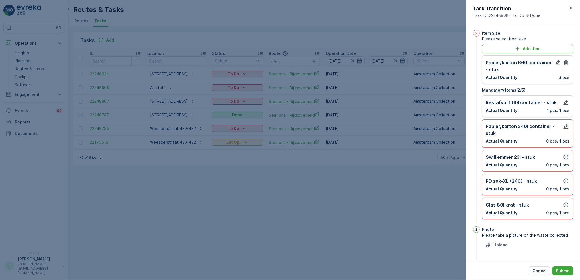
click at [564, 159] on icon "button" at bounding box center [566, 157] width 5 height 5
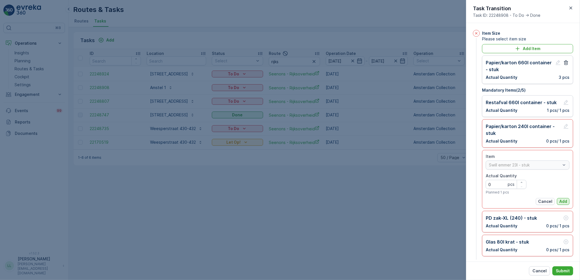
click at [566, 201] on button "Add" at bounding box center [563, 201] width 13 height 7
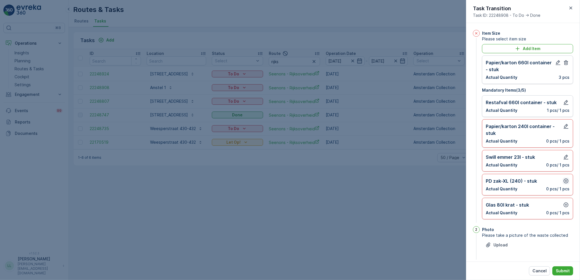
click at [564, 184] on icon "button" at bounding box center [566, 181] width 6 height 6
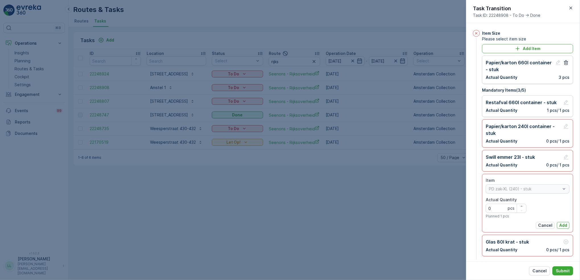
click at [562, 224] on p "Add" at bounding box center [563, 226] width 8 height 6
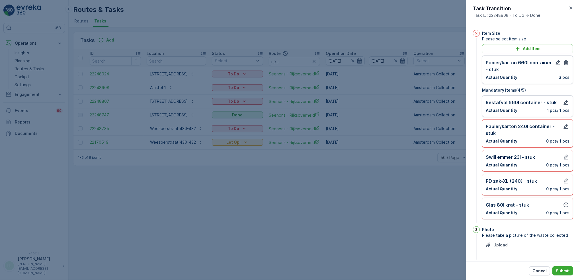
click at [563, 201] on div "Glas 80l krat - stuk Actual Quantity 0 pcs / 1 pcs" at bounding box center [527, 209] width 91 height 22
click at [564, 206] on icon "button" at bounding box center [566, 205] width 6 height 6
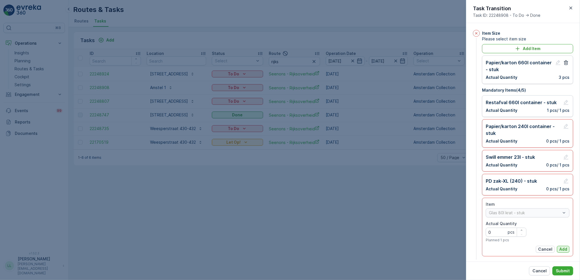
click at [561, 247] on p "Add" at bounding box center [563, 250] width 8 height 6
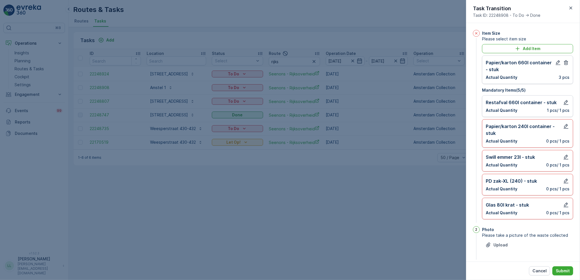
drag, startPoint x: 565, startPoint y: 272, endPoint x: 539, endPoint y: 237, distance: 43.7
click at [566, 272] on p "Submit" at bounding box center [563, 271] width 14 height 6
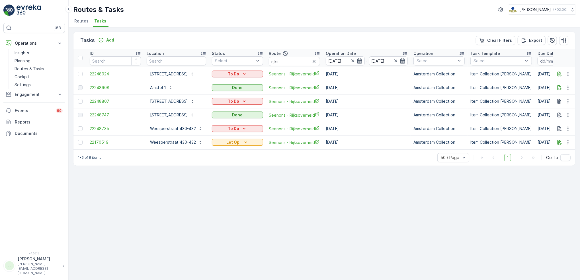
click at [252, 96] on td "To Do" at bounding box center [237, 102] width 57 height 14
click at [247, 101] on icon "To Do" at bounding box center [244, 101] width 6 height 6
click at [228, 124] on span "Done" at bounding box center [227, 126] width 10 height 6
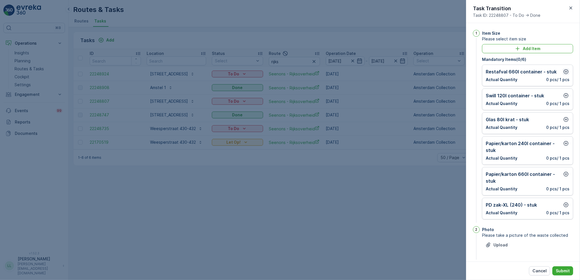
click at [563, 73] on icon "button" at bounding box center [566, 72] width 6 height 6
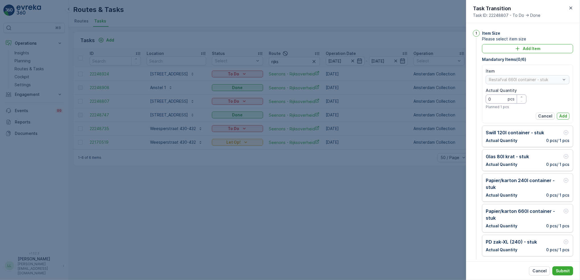
click at [502, 99] on Quantity "0" at bounding box center [506, 99] width 41 height 9
type Quantity "2"
click at [563, 117] on p "Add" at bounding box center [563, 116] width 8 height 6
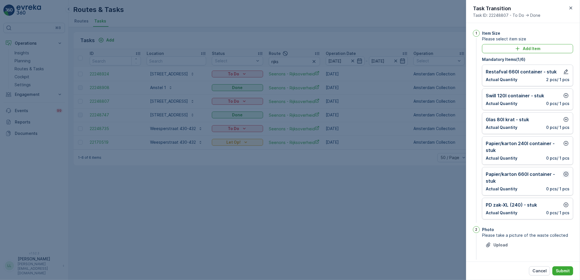
click at [566, 173] on icon "button" at bounding box center [566, 174] width 6 height 6
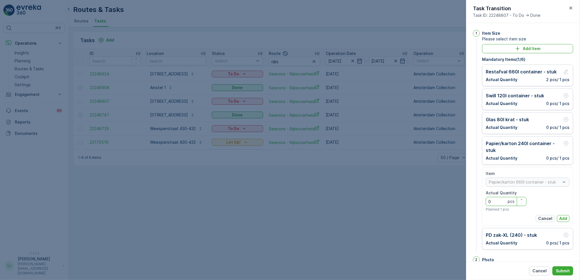
click at [503, 200] on Quantity "0" at bounding box center [506, 201] width 41 height 9
type Quantity "2"
click at [566, 218] on p "Add" at bounding box center [563, 219] width 8 height 6
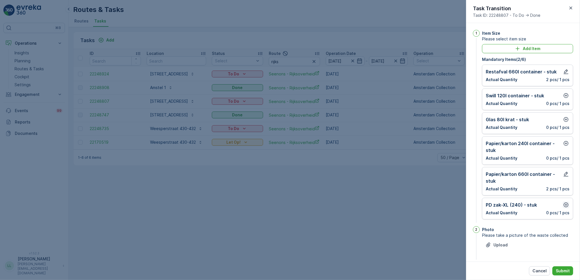
click at [565, 208] on button "button" at bounding box center [565, 205] width 7 height 7
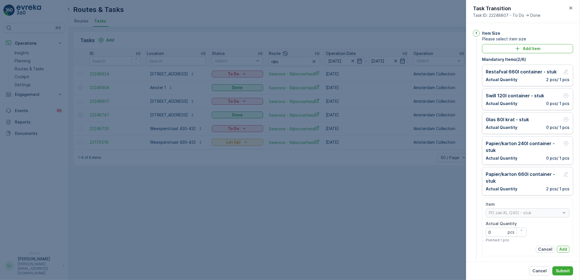
click at [565, 206] on div "Item" at bounding box center [528, 205] width 84 height 6
click at [559, 246] on div "Item PD zak-XL (240) - stuk Actual Quantity 0 pcs Planned 1 pcs Cancel Add" at bounding box center [528, 227] width 84 height 51
drag, startPoint x: 560, startPoint y: 246, endPoint x: 561, endPoint y: 249, distance: 3.4
click at [561, 249] on p "Add" at bounding box center [563, 250] width 8 height 6
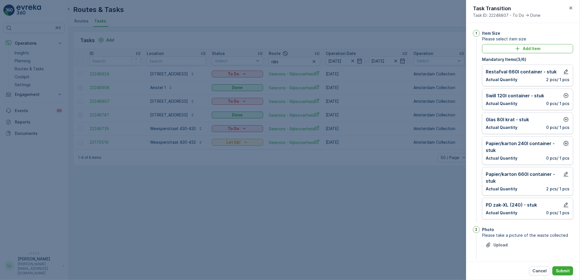
click at [564, 141] on icon "button" at bounding box center [566, 144] width 6 height 6
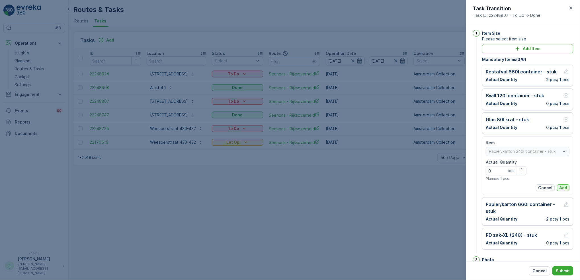
click at [562, 191] on button "Add" at bounding box center [563, 187] width 13 height 7
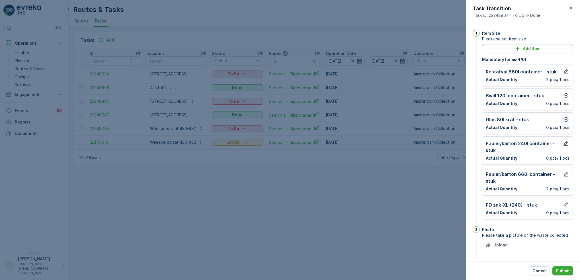
click at [562, 123] on button "button" at bounding box center [565, 119] width 7 height 7
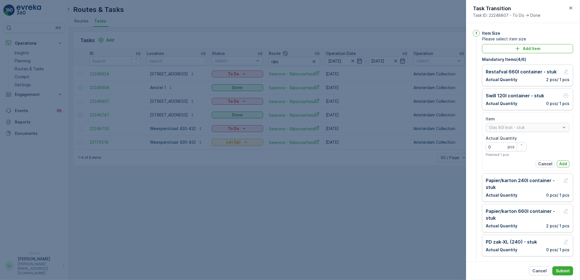
click at [559, 164] on p "Add" at bounding box center [563, 164] width 8 height 6
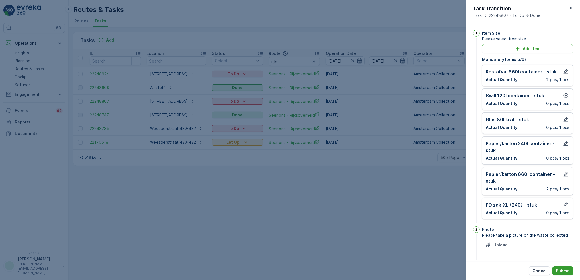
click at [562, 269] on p "Submit" at bounding box center [563, 271] width 14 height 6
click at [563, 96] on icon "button" at bounding box center [566, 96] width 6 height 6
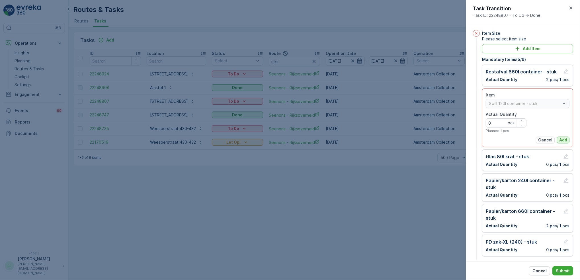
click at [564, 139] on p "Add" at bounding box center [563, 140] width 8 height 6
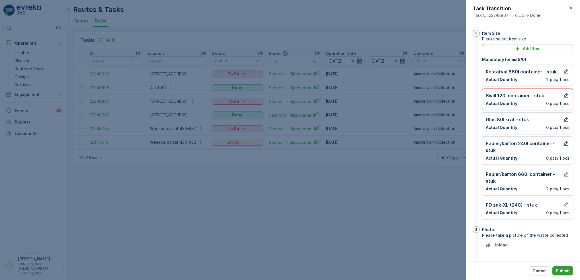
click at [564, 272] on p "Submit" at bounding box center [563, 271] width 14 height 6
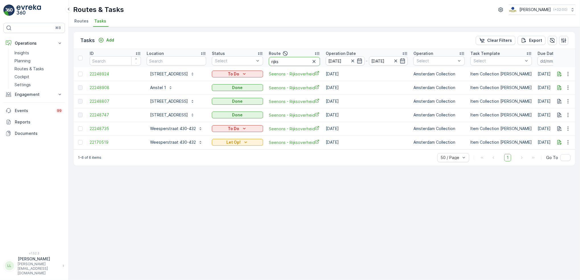
drag, startPoint x: 302, startPoint y: 58, endPoint x: 274, endPoint y: 65, distance: 29.1
click at [274, 65] on th "Route rijks" at bounding box center [294, 58] width 57 height 18
type input "tob"
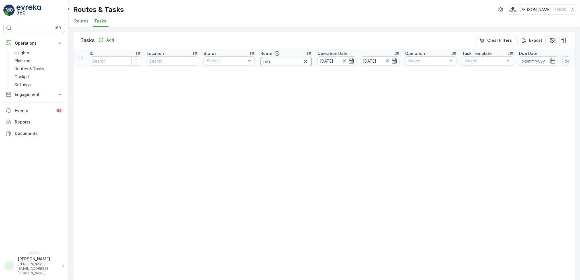
click at [286, 62] on input "tob" at bounding box center [285, 61] width 51 height 9
type input "t"
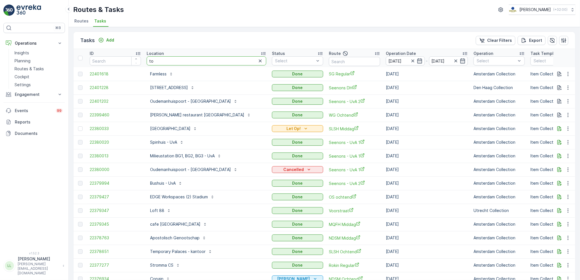
type input "tob"
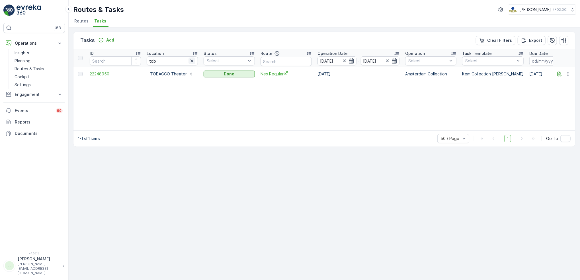
click at [192, 63] on icon "button" at bounding box center [192, 61] width 6 height 6
click at [286, 63] on input "text" at bounding box center [285, 61] width 51 height 9
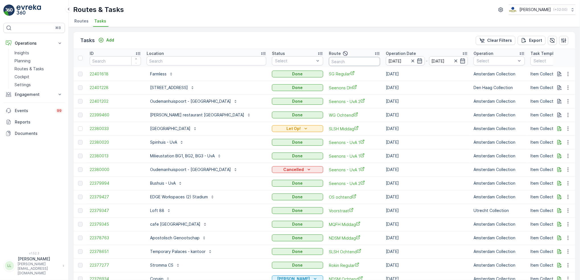
click at [341, 61] on input "text" at bounding box center [354, 61] width 51 height 9
type input "rijk"
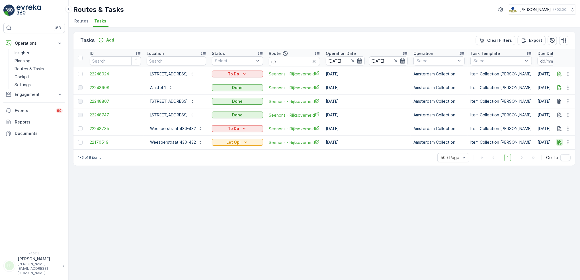
click at [560, 142] on icon "button" at bounding box center [560, 142] width 6 height 6
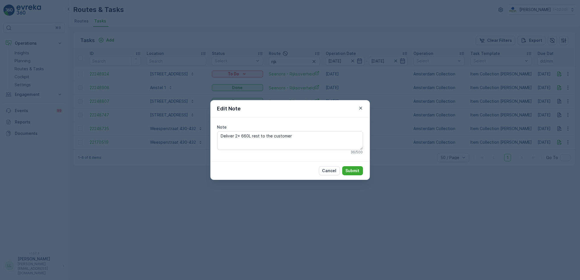
click at [459, 113] on div "Edit Note Note Deliver 2x 660L rest to the customer 36 / 500 Cancel Submit" at bounding box center [290, 140] width 580 height 280
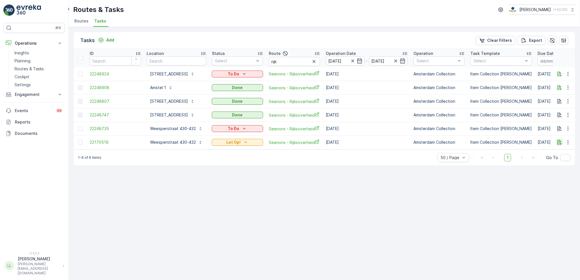
click at [561, 141] on icon "button" at bounding box center [560, 142] width 6 height 6
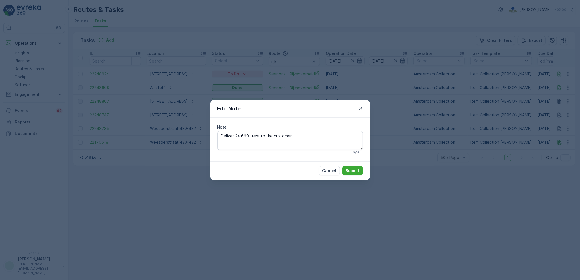
click at [436, 180] on div "Edit Note Note Deliver 2x 660L rest to the customer 36 / 500 Cancel Submit" at bounding box center [290, 140] width 580 height 280
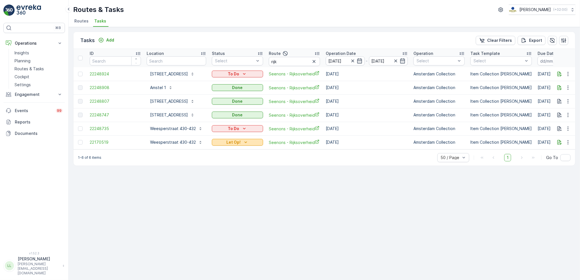
click at [253, 139] on button "Let Op!" at bounding box center [237, 142] width 51 height 7
click at [233, 160] on div "Done" at bounding box center [237, 159] width 36 height 8
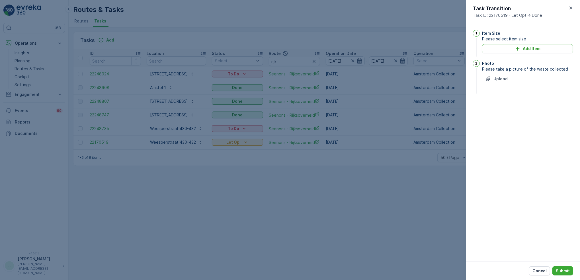
drag, startPoint x: 560, startPoint y: 272, endPoint x: 559, endPoint y: 266, distance: 6.4
click at [561, 271] on p "Submit" at bounding box center [563, 271] width 14 height 6
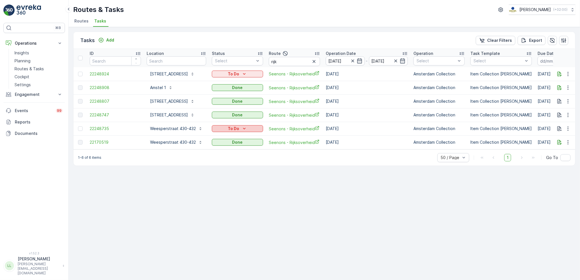
click at [239, 129] on p "To Do" at bounding box center [233, 129] width 11 height 6
click at [230, 153] on span "Done" at bounding box center [227, 153] width 10 height 6
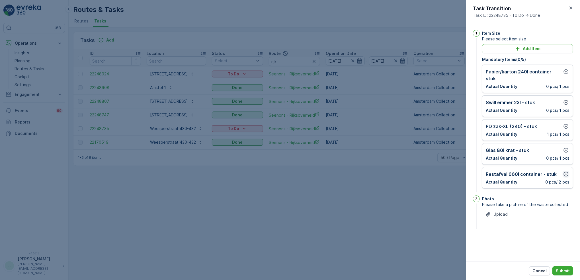
click at [568, 176] on icon "button" at bounding box center [566, 174] width 6 height 6
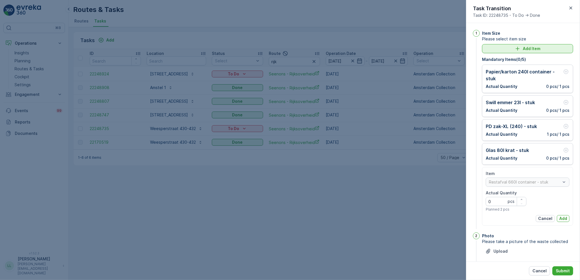
click at [529, 44] on button "Add Item" at bounding box center [527, 48] width 91 height 9
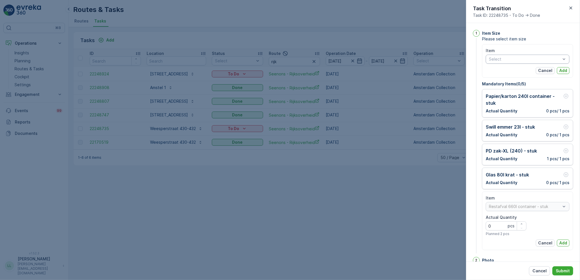
click at [512, 62] on div "Select" at bounding box center [528, 59] width 84 height 9
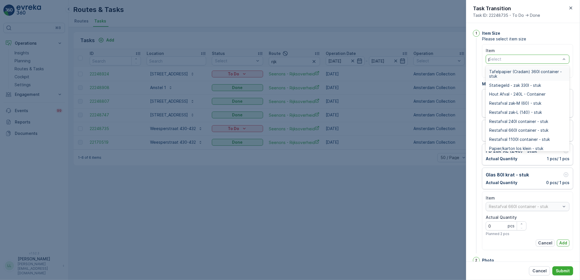
type input "pap"
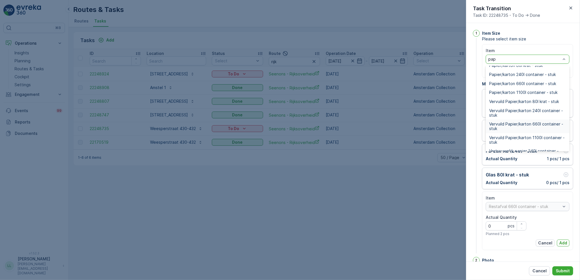
click at [532, 124] on span "Vervuild Papier/karton 660l container - stuk" at bounding box center [527, 126] width 77 height 9
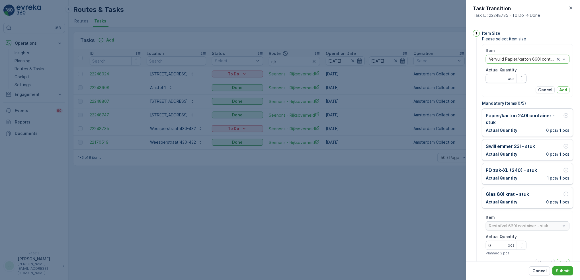
click at [497, 79] on Quantity "Actual Quantity" at bounding box center [506, 78] width 41 height 9
type Quantity "2"
click at [563, 91] on p "Add" at bounding box center [563, 90] width 8 height 6
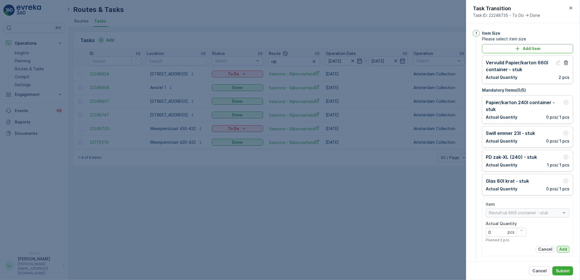
click at [564, 249] on p "Add" at bounding box center [563, 250] width 8 height 6
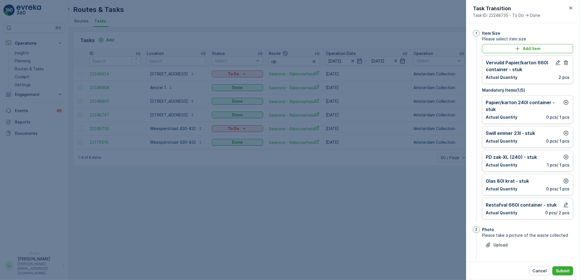
click at [563, 179] on icon "button" at bounding box center [566, 181] width 6 height 6
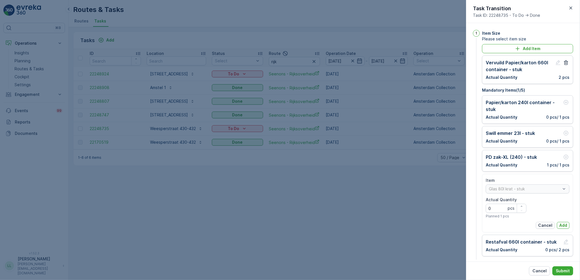
drag, startPoint x: 559, startPoint y: 227, endPoint x: 560, endPoint y: 212, distance: 14.8
click at [560, 226] on p "Add" at bounding box center [563, 226] width 8 height 6
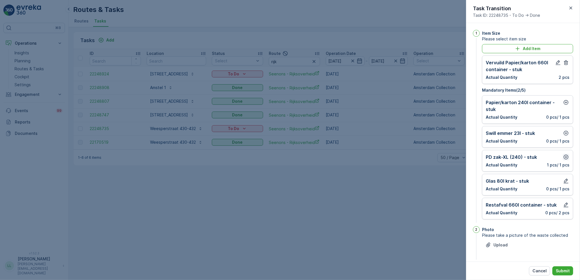
click at [565, 157] on icon "button" at bounding box center [566, 157] width 5 height 5
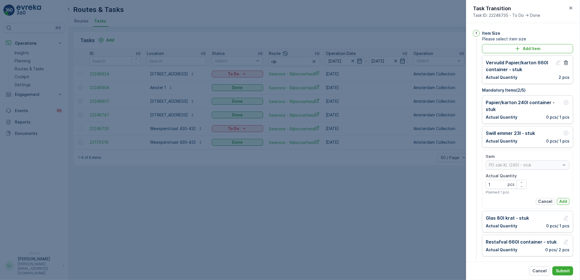
click at [562, 201] on p "Add" at bounding box center [563, 202] width 8 height 6
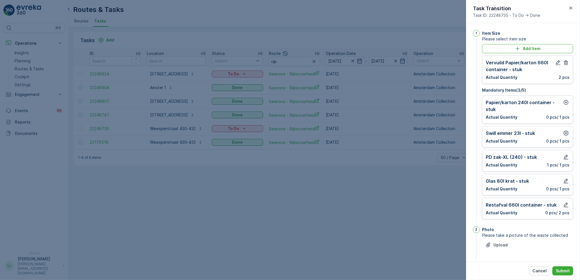
click at [566, 135] on icon "button" at bounding box center [566, 133] width 6 height 6
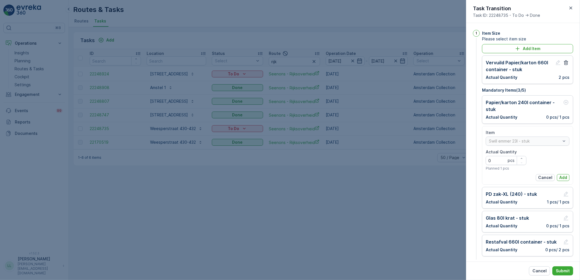
click at [563, 174] on button "Add" at bounding box center [563, 177] width 13 height 7
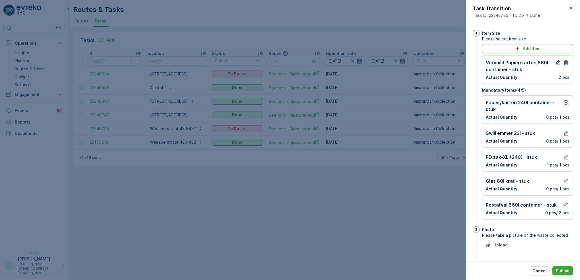
click at [563, 103] on icon "button" at bounding box center [566, 103] width 6 height 6
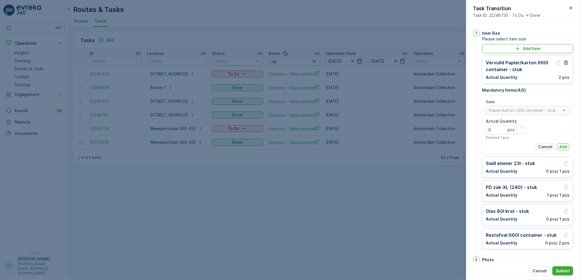
click at [563, 146] on p "Add" at bounding box center [563, 147] width 8 height 6
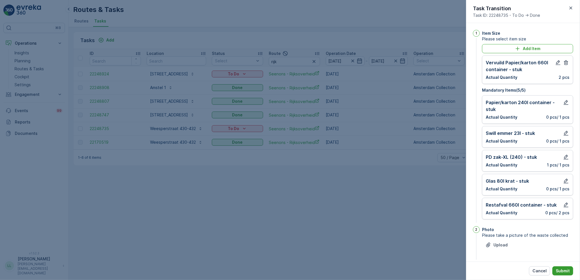
click at [558, 269] on p "Submit" at bounding box center [563, 271] width 14 height 6
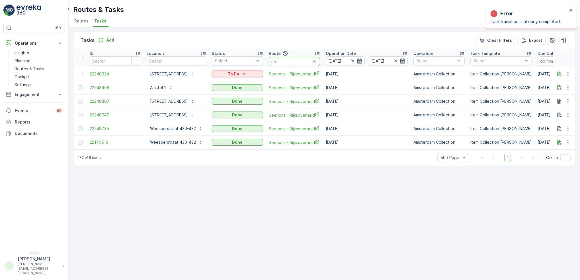
click at [288, 63] on input "rijk" at bounding box center [294, 61] width 51 height 9
click at [362, 60] on icon "button" at bounding box center [360, 61] width 6 height 6
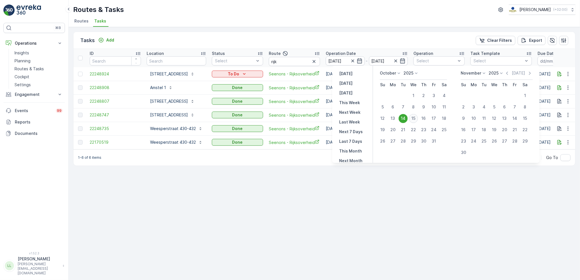
click at [415, 119] on div "15" at bounding box center [413, 118] width 9 height 9
type input "15.10.2025"
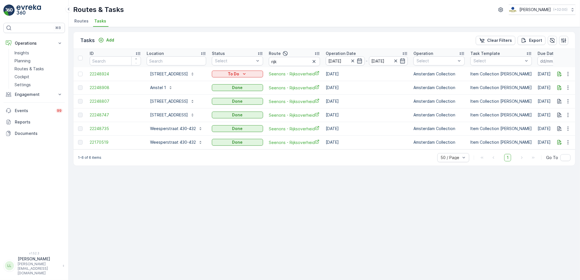
click at [410, 119] on td "[DATE]" at bounding box center [367, 115] width 88 height 14
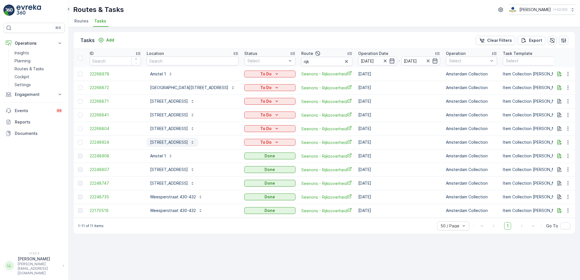
click at [182, 146] on button "[STREET_ADDRESS]" at bounding box center [173, 142] width 52 height 9
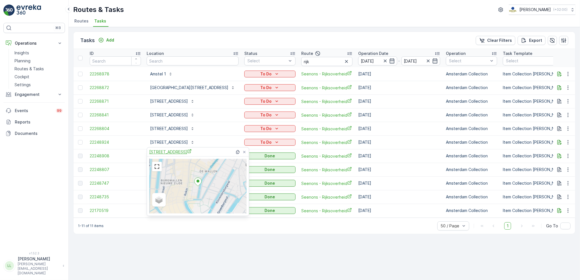
click at [177, 151] on span "[STREET_ADDRESS]" at bounding box center [170, 152] width 42 height 6
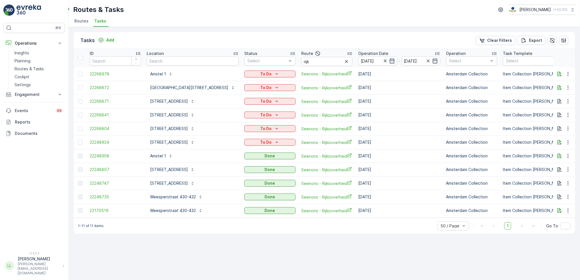
click at [277, 43] on div "Tasks Add Clear Filters Export" at bounding box center [324, 40] width 502 height 17
click at [568, 144] on icon "button" at bounding box center [568, 142] width 6 height 6
click at [562, 167] on span "Change Route" at bounding box center [553, 167] width 28 height 6
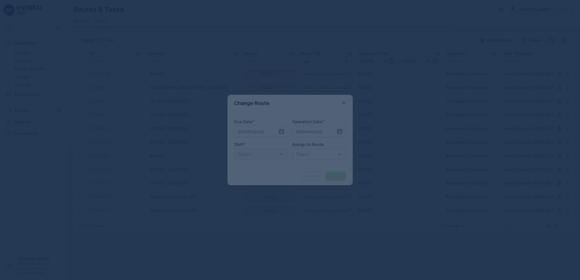
type input "[DATE]"
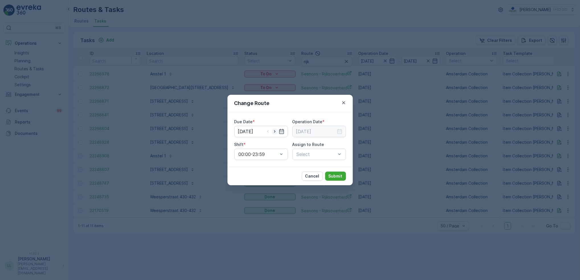
click at [274, 131] on icon "button" at bounding box center [275, 132] width 6 height 6
type input "15.10.2025"
click at [334, 133] on input at bounding box center [319, 131] width 54 height 11
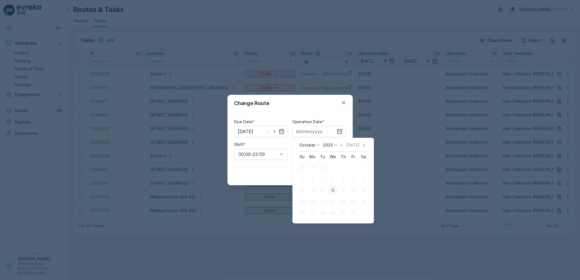
click at [335, 188] on div "15" at bounding box center [332, 190] width 9 height 9
type input "15.10.2025"
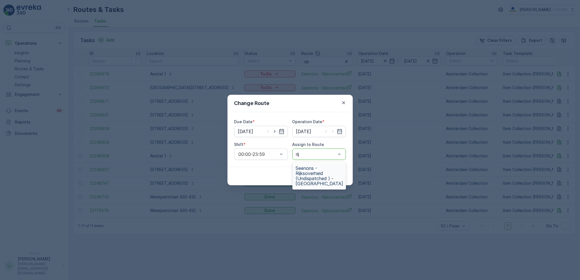
type input "rijk"
click at [320, 173] on span "Seenons - Rijksoverheid (Undispatched ) - Amsterdam" at bounding box center [320, 176] width 48 height 20
click at [342, 173] on p "Submit" at bounding box center [335, 176] width 14 height 6
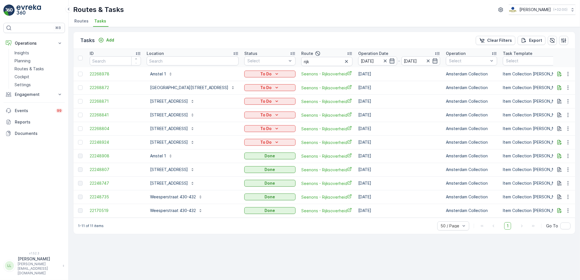
drag, startPoint x: 361, startPoint y: 61, endPoint x: 364, endPoint y: 61, distance: 3.4
click at [383, 61] on icon "button" at bounding box center [384, 60] width 3 height 3
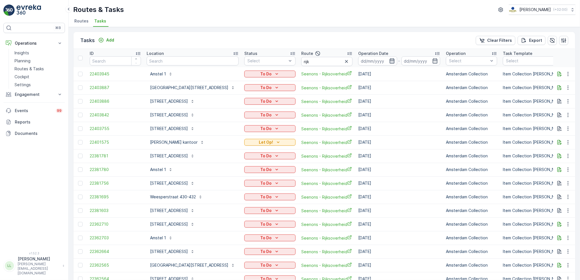
click at [389, 60] on icon "button" at bounding box center [391, 60] width 5 height 5
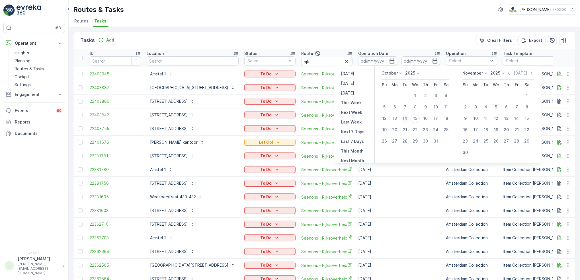
click at [406, 119] on div "14" at bounding box center [404, 118] width 9 height 9
type input "[DATE]"
click at [406, 119] on div "14" at bounding box center [404, 118] width 9 height 9
type input "[DATE]"
click at [406, 119] on div "14" at bounding box center [404, 118] width 9 height 9
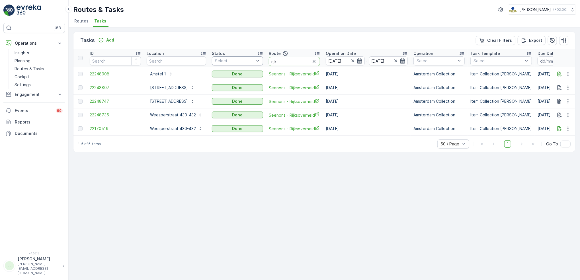
drag, startPoint x: 286, startPoint y: 59, endPoint x: 258, endPoint y: 63, distance: 28.2
click at [258, 63] on tr "ID Location Status Select Route rijk Operation Date 14.10.2025 - 14.10.2025 Ope…" at bounding box center [516, 58] width 886 height 18
type input "os mi"
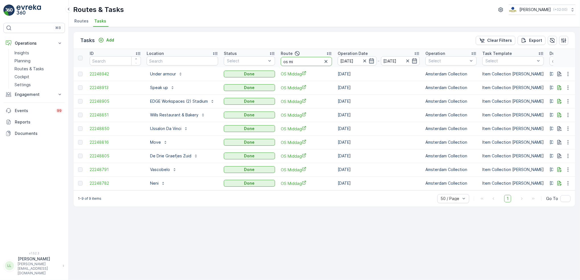
drag, startPoint x: 305, startPoint y: 60, endPoint x: 256, endPoint y: 92, distance: 58.2
click at [261, 64] on tr "ID Location Status Select Route os mi Operation Date 14.10.2025 - 14.10.2025 Op…" at bounding box center [522, 58] width 898 height 18
type input "om mi"
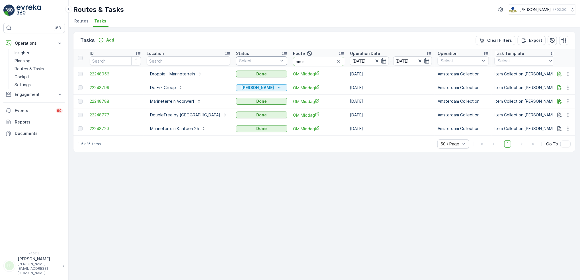
drag, startPoint x: 349, startPoint y: 62, endPoint x: 309, endPoint y: 65, distance: 39.9
click at [309, 65] on tr "ID Location Status Select Route om mi Operation Date 14.10.2025 - 14.10.2025 Op…" at bounding box center [528, 58] width 911 height 18
type input "nes"
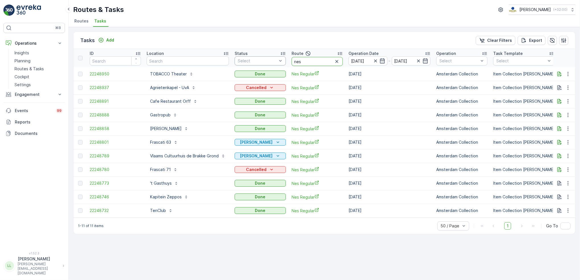
drag, startPoint x: 300, startPoint y: 63, endPoint x: 284, endPoint y: 63, distance: 16.0
click at [284, 63] on tr "ID Location Status Select Route nes Operation Date 14.10.2025 - 14.10.2025 Oper…" at bounding box center [527, 58] width 909 height 18
type input "ndsm"
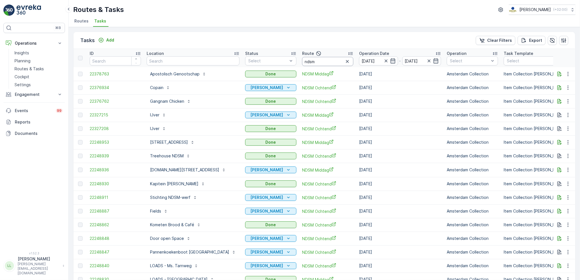
click at [316, 62] on input "ndsm" at bounding box center [327, 61] width 51 height 9
type input "ndsm mi"
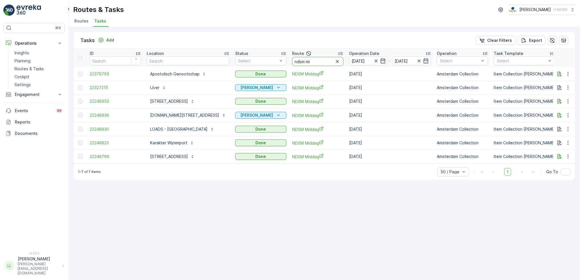
drag, startPoint x: 312, startPoint y: 62, endPoint x: 272, endPoint y: 71, distance: 40.5
click at [270, 67] on tr "ID Location Status Select Route ndsm mi Operation Date 14.10.2025 - 14.10.2025 …" at bounding box center [528, 58] width 910 height 18
type input "mqfh m"
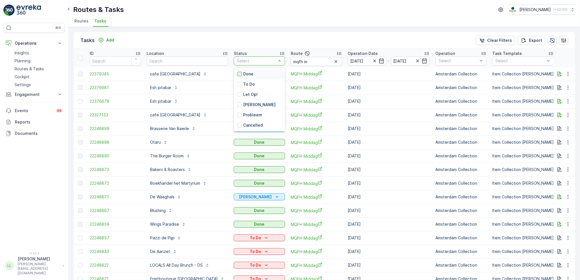
click at [238, 73] on div at bounding box center [239, 74] width 5 height 5
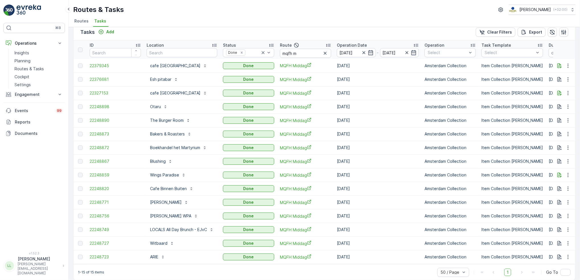
scroll to position [15, 0]
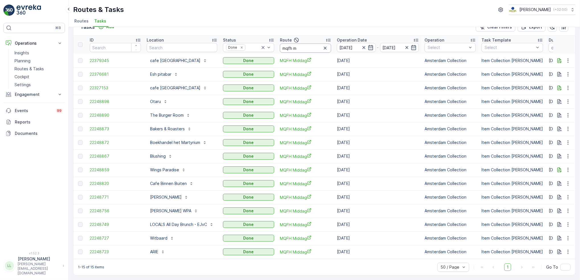
click at [302, 46] on input "mqfh m" at bounding box center [305, 48] width 51 height 9
drag, startPoint x: 303, startPoint y: 47, endPoint x: 264, endPoint y: 46, distance: 38.1
click at [264, 46] on tr "ID Location Status Done Route mqfh m Operation Date 14.10.2025 - 14.10.2025 Ope…" at bounding box center [522, 45] width 898 height 18
type input "os o"
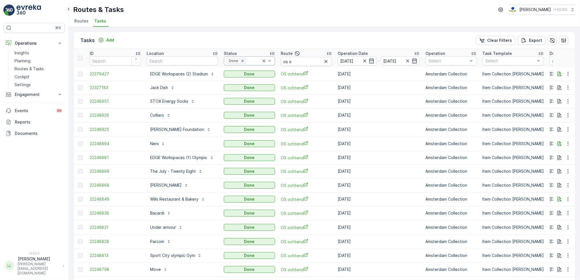
click at [241, 62] on icon "Remove Done" at bounding box center [243, 61] width 4 height 4
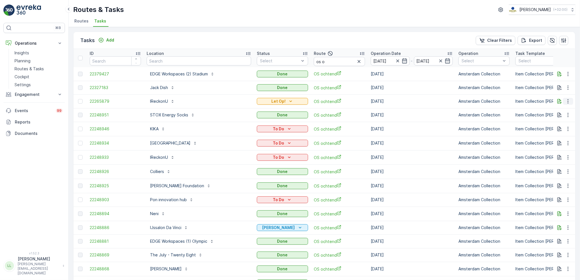
click at [566, 103] on icon "button" at bounding box center [568, 101] width 6 height 6
click at [553, 125] on span "Change Route" at bounding box center [553, 126] width 28 height 6
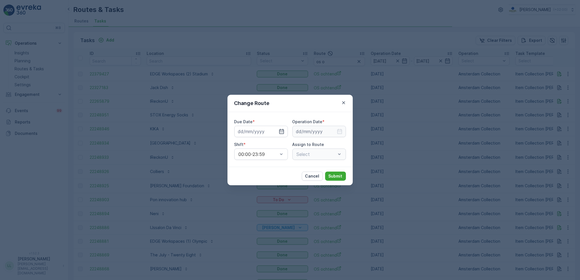
type input "[DATE]"
click at [277, 133] on icon "button" at bounding box center [275, 132] width 6 height 6
type input "15.10.2025"
click at [277, 133] on icon "button" at bounding box center [275, 132] width 6 height 6
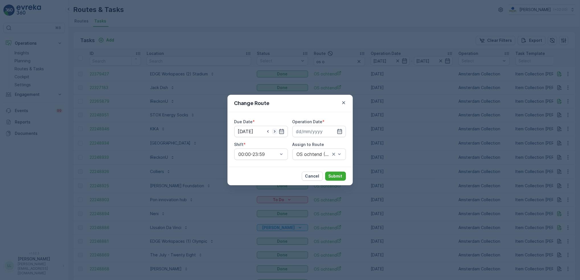
click at [276, 133] on icon "button" at bounding box center [275, 132] width 6 height 6
type input "[DATE]"
click at [339, 134] on icon "button" at bounding box center [339, 131] width 5 height 5
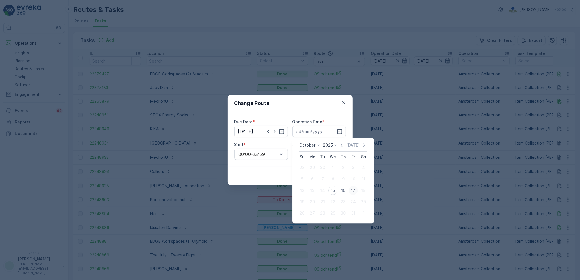
click at [351, 192] on div "17" at bounding box center [353, 190] width 9 height 9
type input "[DATE]"
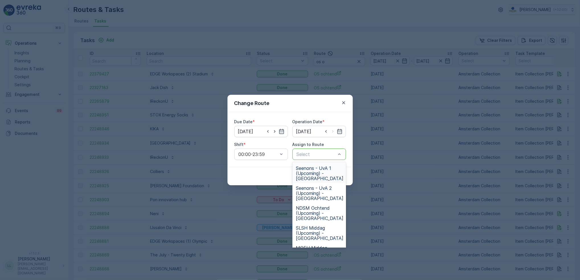
click at [305, 154] on div at bounding box center [316, 154] width 40 height 5
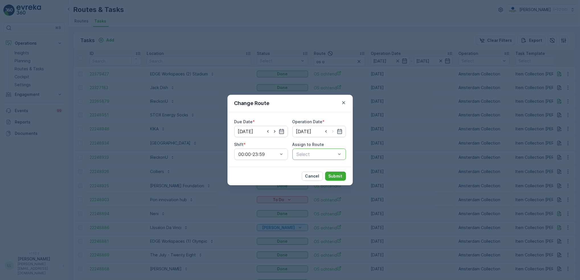
click at [310, 155] on div at bounding box center [316, 154] width 40 height 5
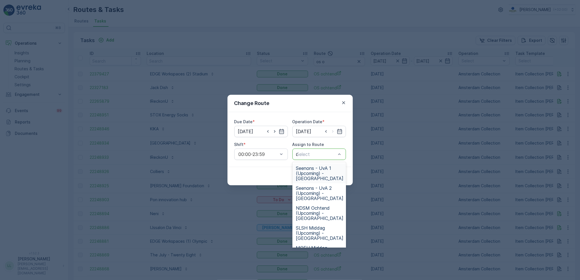
type input "os"
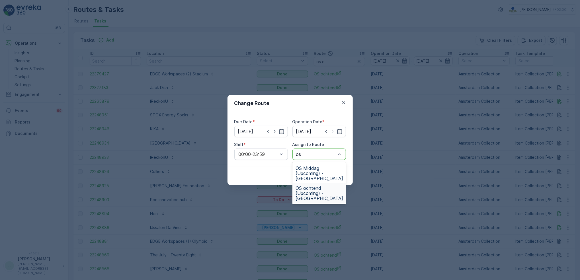
click at [317, 191] on span "OS ochtend (Upcoming) - Amsterdam" at bounding box center [320, 193] width 48 height 15
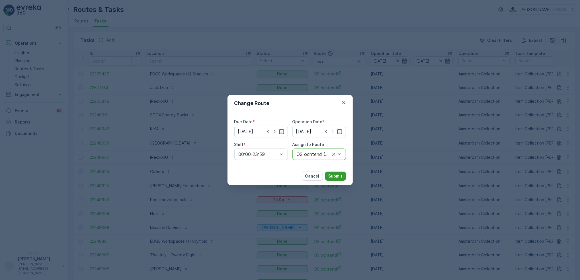
click at [330, 176] on p "Submit" at bounding box center [335, 176] width 14 height 6
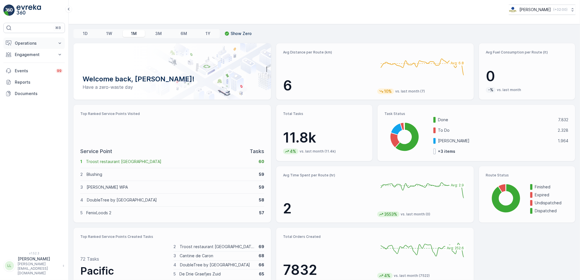
click at [31, 44] on p "Operations" at bounding box center [34, 43] width 39 height 6
click at [29, 60] on p "Planning" at bounding box center [23, 61] width 16 height 6
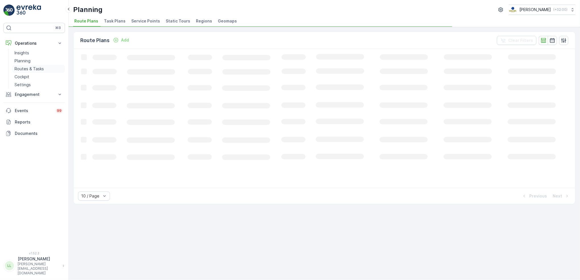
click at [30, 72] on link "Routes & Tasks" at bounding box center [38, 69] width 53 height 8
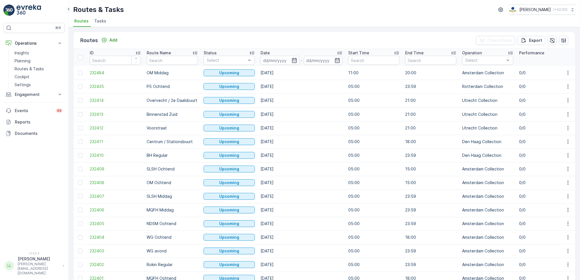
click at [100, 20] on span "Tasks" at bounding box center [100, 21] width 12 height 6
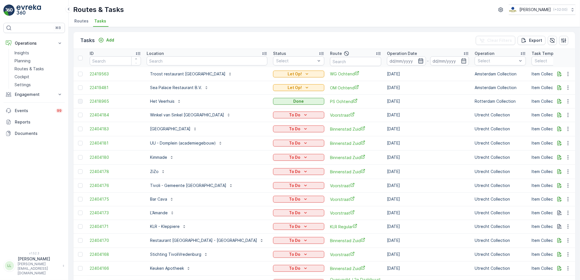
click at [418, 60] on icon "button" at bounding box center [420, 60] width 5 height 5
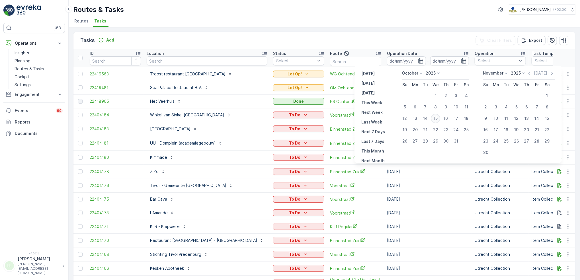
click at [438, 117] on div "15" at bounding box center [435, 118] width 9 height 9
type input "[DATE]"
click at [438, 117] on div "15" at bounding box center [435, 118] width 9 height 9
type input "[DATE]"
drag, startPoint x: 383, startPoint y: 62, endPoint x: 385, endPoint y: 60, distance: 3.0
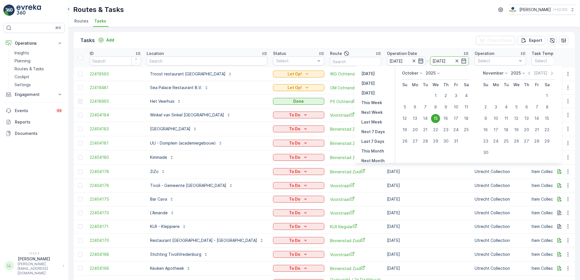
click at [411, 61] on icon "button" at bounding box center [414, 61] width 6 height 6
click at [403, 50] on th "Operation Date 15.10.2025 - 15.10.2025" at bounding box center [428, 58] width 88 height 18
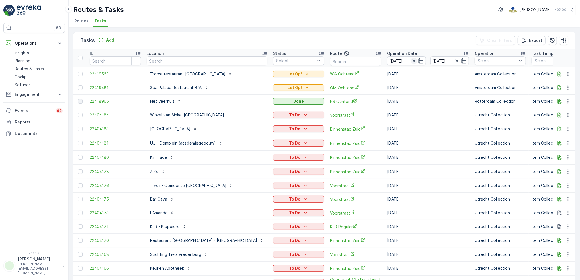
click at [411, 60] on icon "button" at bounding box center [414, 61] width 6 height 6
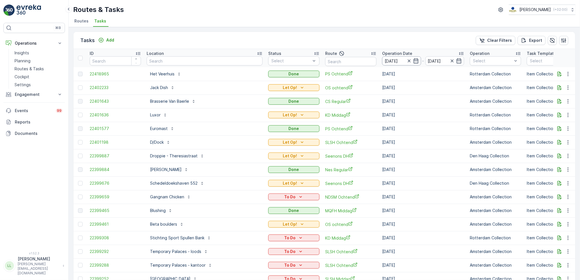
click at [404, 60] on input "15.10.2025" at bounding box center [401, 60] width 39 height 9
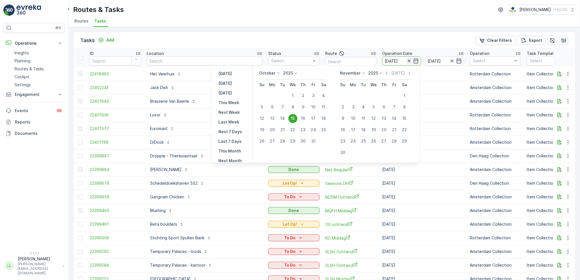
click at [407, 61] on icon "button" at bounding box center [408, 60] width 3 height 3
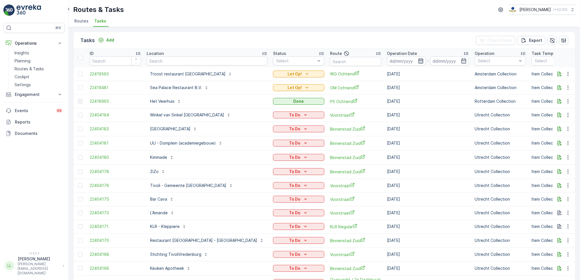
click at [418, 63] on icon "button" at bounding box center [421, 61] width 6 height 6
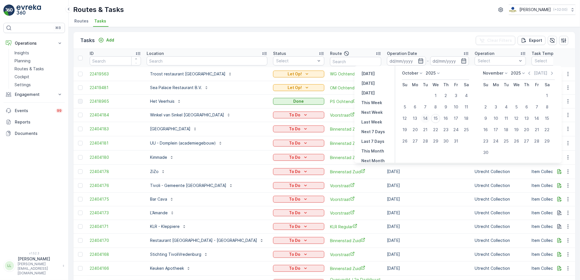
click at [428, 120] on div "14" at bounding box center [425, 118] width 9 height 9
type input "[DATE]"
click at [428, 120] on div "14" at bounding box center [425, 118] width 9 height 9
type input "[DATE]"
click at [428, 120] on div "14" at bounding box center [425, 118] width 9 height 9
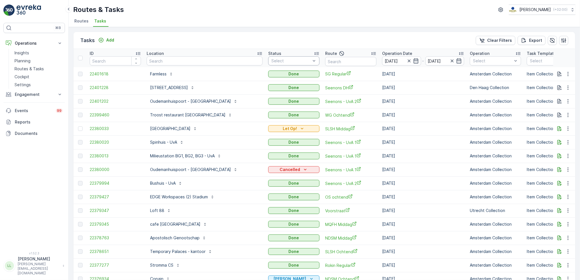
click at [285, 56] on div "Status" at bounding box center [293, 54] width 51 height 6
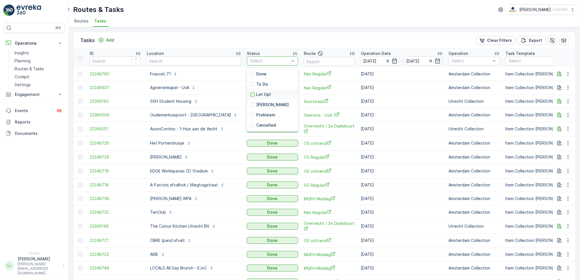
click at [250, 94] on div at bounding box center [252, 94] width 5 height 5
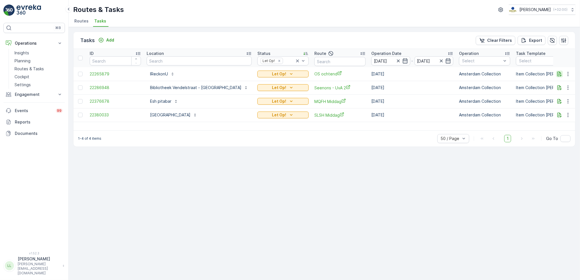
click at [561, 75] on icon "button" at bounding box center [559, 73] width 4 height 5
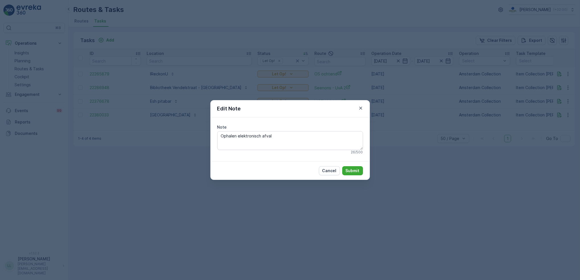
click at [402, 118] on div "Edit Note Note Ophalen elektronisch afval 26 / 500 Cancel Submit" at bounding box center [290, 140] width 580 height 280
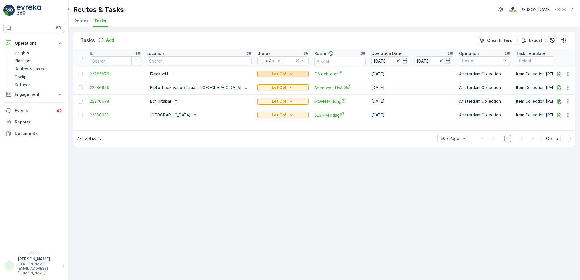
click at [263, 73] on div "Let Op!" at bounding box center [283, 74] width 47 height 6
click at [234, 90] on span "Done" at bounding box center [232, 90] width 10 height 6
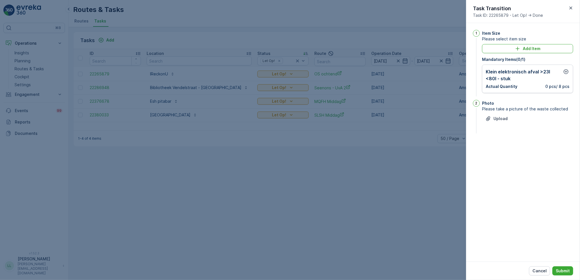
click at [366, 135] on div at bounding box center [290, 140] width 580 height 280
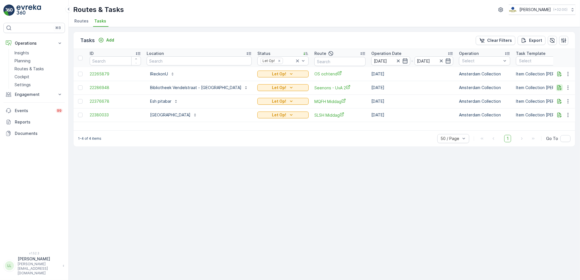
click at [557, 88] on icon "button" at bounding box center [560, 88] width 6 height 6
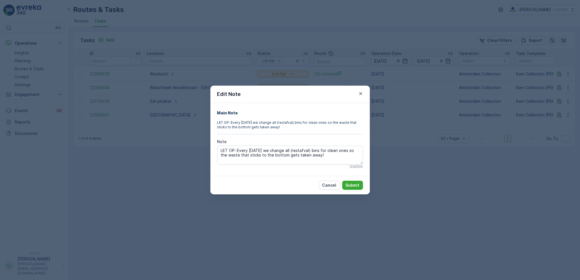
click at [407, 156] on div "Edit Note Main Note LET OP: Every Tuesday we change all (restafval) bins for cl…" at bounding box center [290, 140] width 580 height 280
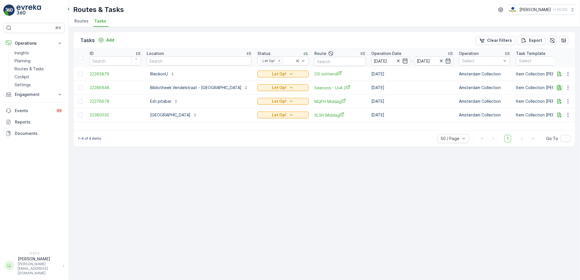
click at [559, 89] on icon "button" at bounding box center [560, 88] width 6 height 6
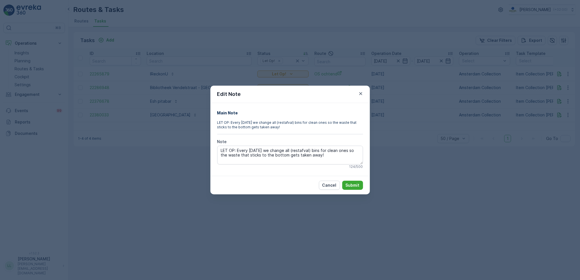
click at [438, 176] on div "Edit Note Main Note LET OP: Every Tuesday we change all (restafval) bins for cl…" at bounding box center [290, 140] width 580 height 280
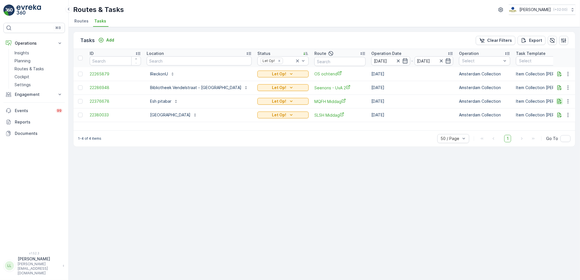
click at [561, 100] on icon "button" at bounding box center [560, 101] width 6 height 6
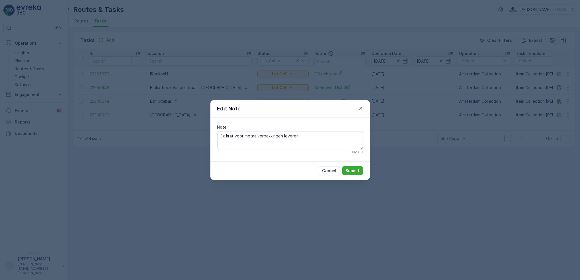
click at [441, 137] on div "Edit Note Note 1x krat voor metaalverpakkingen leveren 39 / 500 Cancel Submit" at bounding box center [290, 140] width 580 height 280
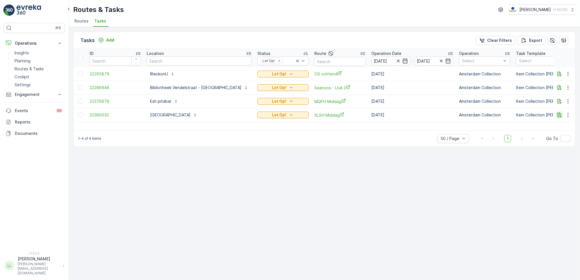
click at [561, 114] on icon "button" at bounding box center [560, 115] width 6 height 6
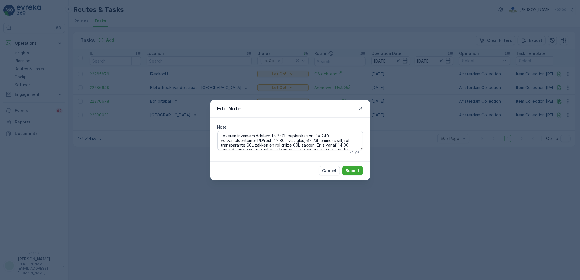
click at [406, 154] on div "Edit Note Note Leveren inzamelmiddelen: 1x 240L papier/karton, 1x 240L verzamel…" at bounding box center [290, 140] width 580 height 280
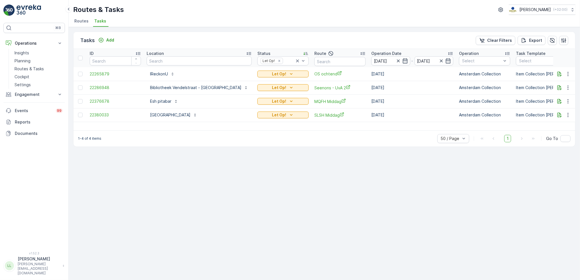
drag, startPoint x: 165, startPoint y: 74, endPoint x: 170, endPoint y: 53, distance: 21.6
click at [165, 74] on p "IReckonU" at bounding box center [159, 74] width 18 height 6
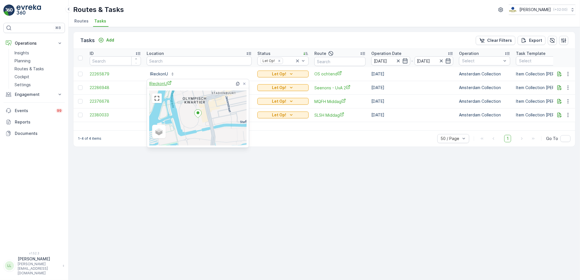
click at [165, 84] on span "IReckonU" at bounding box center [160, 84] width 22 height 6
click at [257, 203] on div "Tasks Add Clear Filters Export ID Location Status Let Op! Route Operation Date …" at bounding box center [324, 153] width 511 height 253
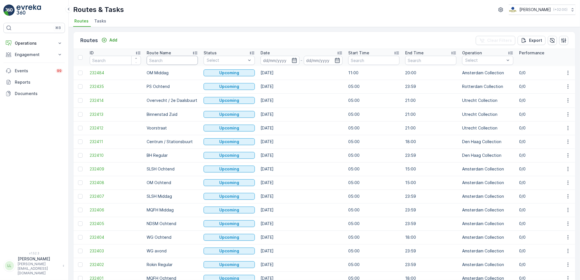
click at [189, 59] on input "text" at bounding box center [172, 60] width 51 height 9
type input "os oc"
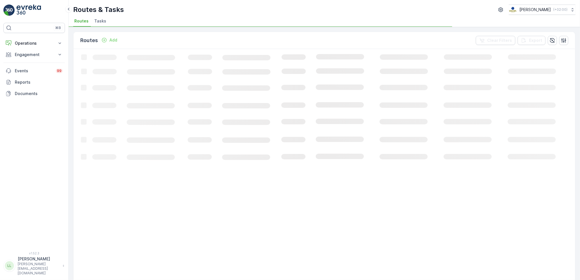
click at [102, 19] on span "Tasks" at bounding box center [100, 21] width 12 height 6
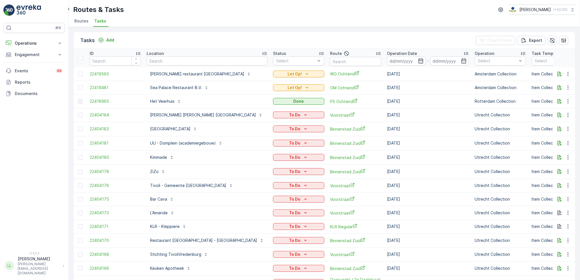
click at [190, 56] on input "text" at bounding box center [207, 60] width 121 height 9
type input "os och"
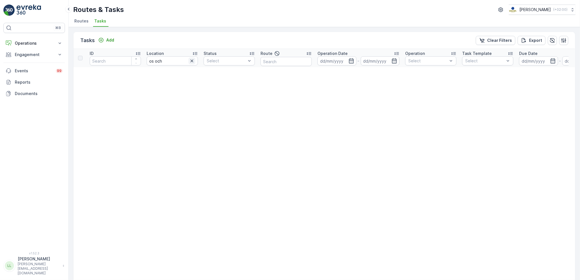
click at [188, 62] on button "button" at bounding box center [191, 61] width 7 height 7
click at [272, 61] on input "text" at bounding box center [285, 61] width 51 height 9
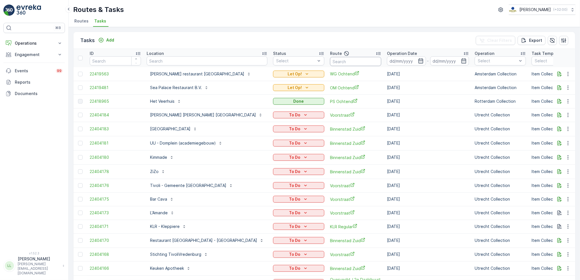
click at [334, 57] on input "text" at bounding box center [355, 61] width 51 height 9
type input "os oc"
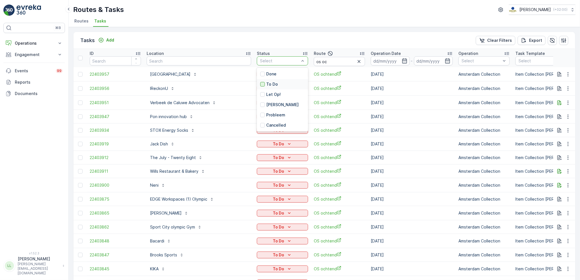
click at [260, 85] on div at bounding box center [262, 84] width 5 height 5
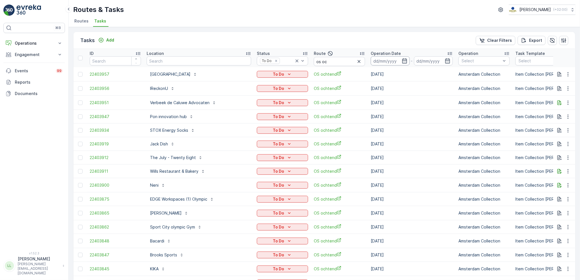
drag, startPoint x: 389, startPoint y: 58, endPoint x: 392, endPoint y: 61, distance: 4.6
click at [402, 58] on icon "button" at bounding box center [405, 61] width 6 height 6
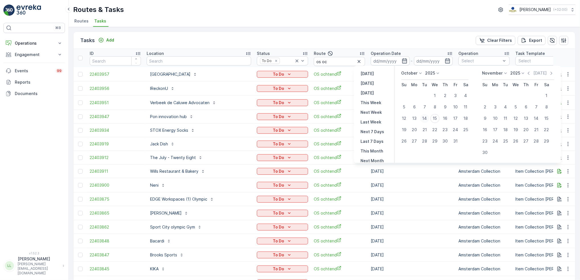
click at [427, 120] on div "14" at bounding box center [424, 118] width 9 height 9
type input "[DATE]"
click at [427, 120] on div "14" at bounding box center [424, 118] width 9 height 9
type input "[DATE]"
click at [427, 120] on div "14" at bounding box center [424, 118] width 9 height 9
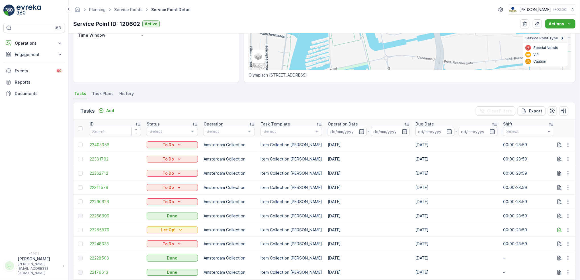
scroll to position [118, 0]
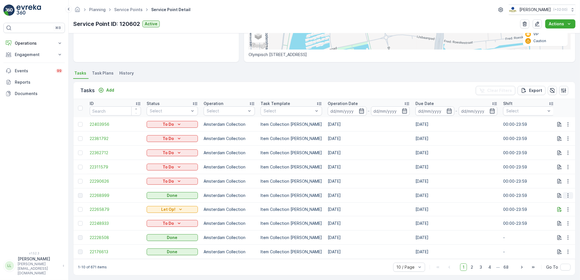
click at [568, 193] on icon "button" at bounding box center [568, 196] width 6 height 6
click at [565, 201] on span "See More Details" at bounding box center [561, 201] width 33 height 6
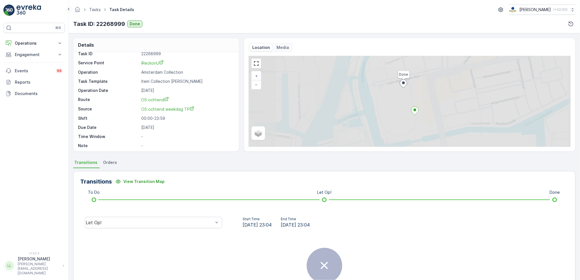
scroll to position [7, 0]
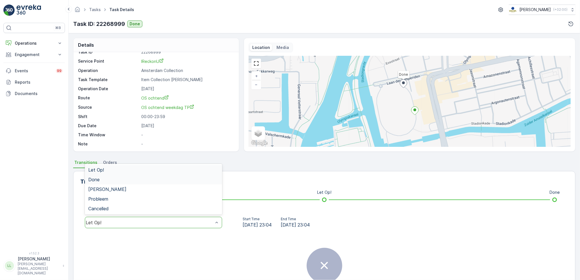
click at [120, 182] on div "Done" at bounding box center [153, 179] width 130 height 5
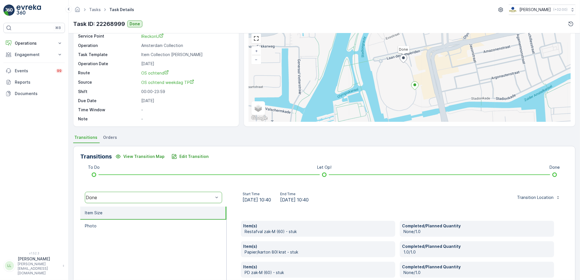
scroll to position [0, 0]
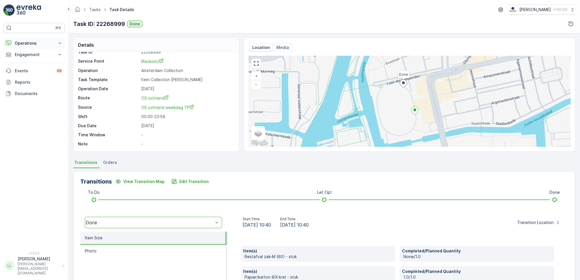
click at [38, 44] on p "Operations" at bounding box center [34, 43] width 39 height 6
drag, startPoint x: 29, startPoint y: 66, endPoint x: 52, endPoint y: 77, distance: 25.2
click at [28, 67] on p "Routes & Tasks" at bounding box center [29, 69] width 29 height 6
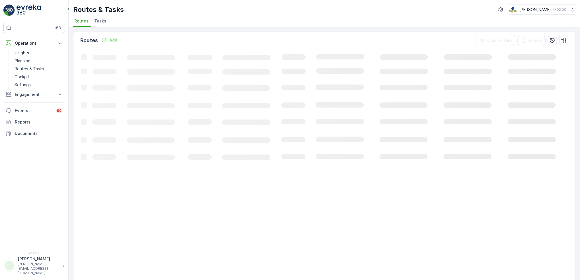
click at [102, 21] on span "Tasks" at bounding box center [100, 21] width 12 height 6
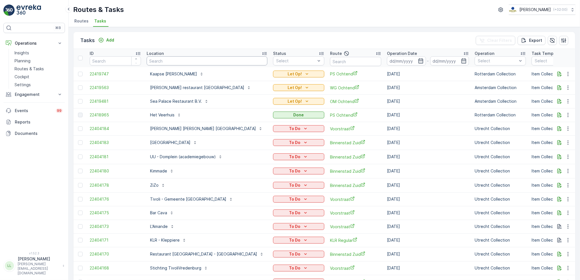
click at [194, 61] on input "text" at bounding box center [207, 60] width 121 height 9
type input "rokin"
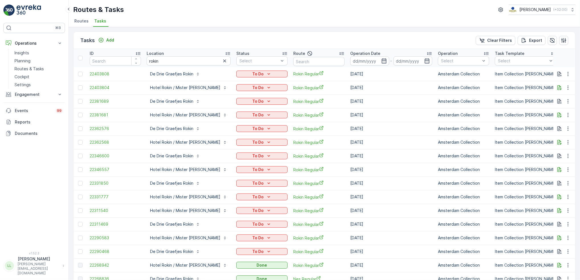
click at [302, 62] on input "text" at bounding box center [318, 61] width 51 height 9
type input "rokin"
click at [221, 63] on button "button" at bounding box center [224, 61] width 7 height 7
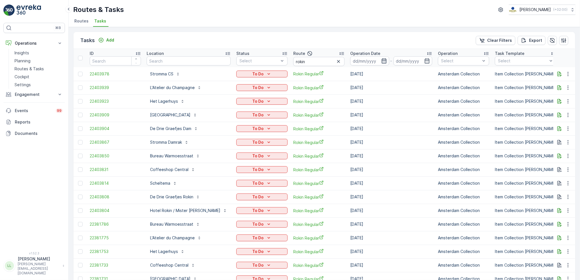
click at [381, 60] on icon "button" at bounding box center [384, 61] width 6 height 6
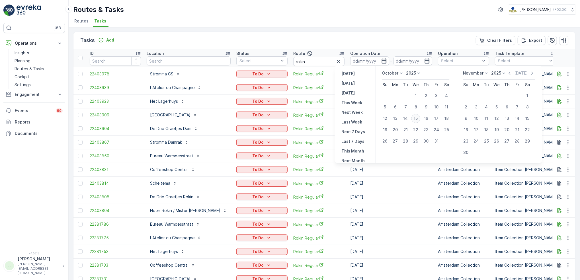
click at [416, 119] on div "15" at bounding box center [415, 118] width 9 height 9
type input "15.10.2025"
click at [416, 119] on div "15" at bounding box center [415, 118] width 9 height 9
type input "15.10.2025"
click at [416, 119] on div "15" at bounding box center [415, 118] width 9 height 9
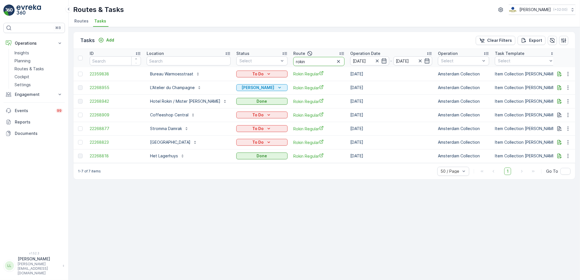
drag, startPoint x: 302, startPoint y: 61, endPoint x: 267, endPoint y: 67, distance: 35.4
click at [267, 67] on tr "ID Location Status Select Route rokin Operation Date 15.10.2025 - 15.10.2025 Op…" at bounding box center [528, 58] width 911 height 18
type input "nes"
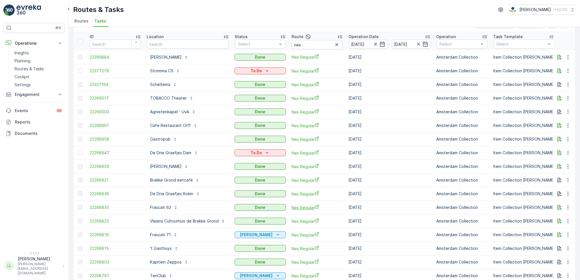
scroll to position [5, 0]
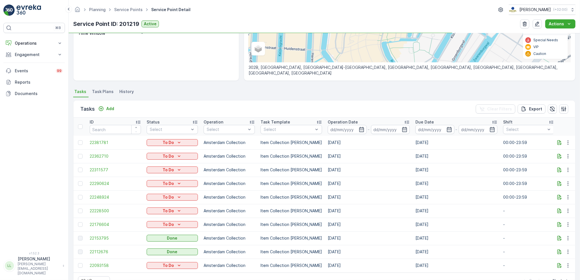
scroll to position [99, 0]
